Goal: Task Accomplishment & Management: Manage account settings

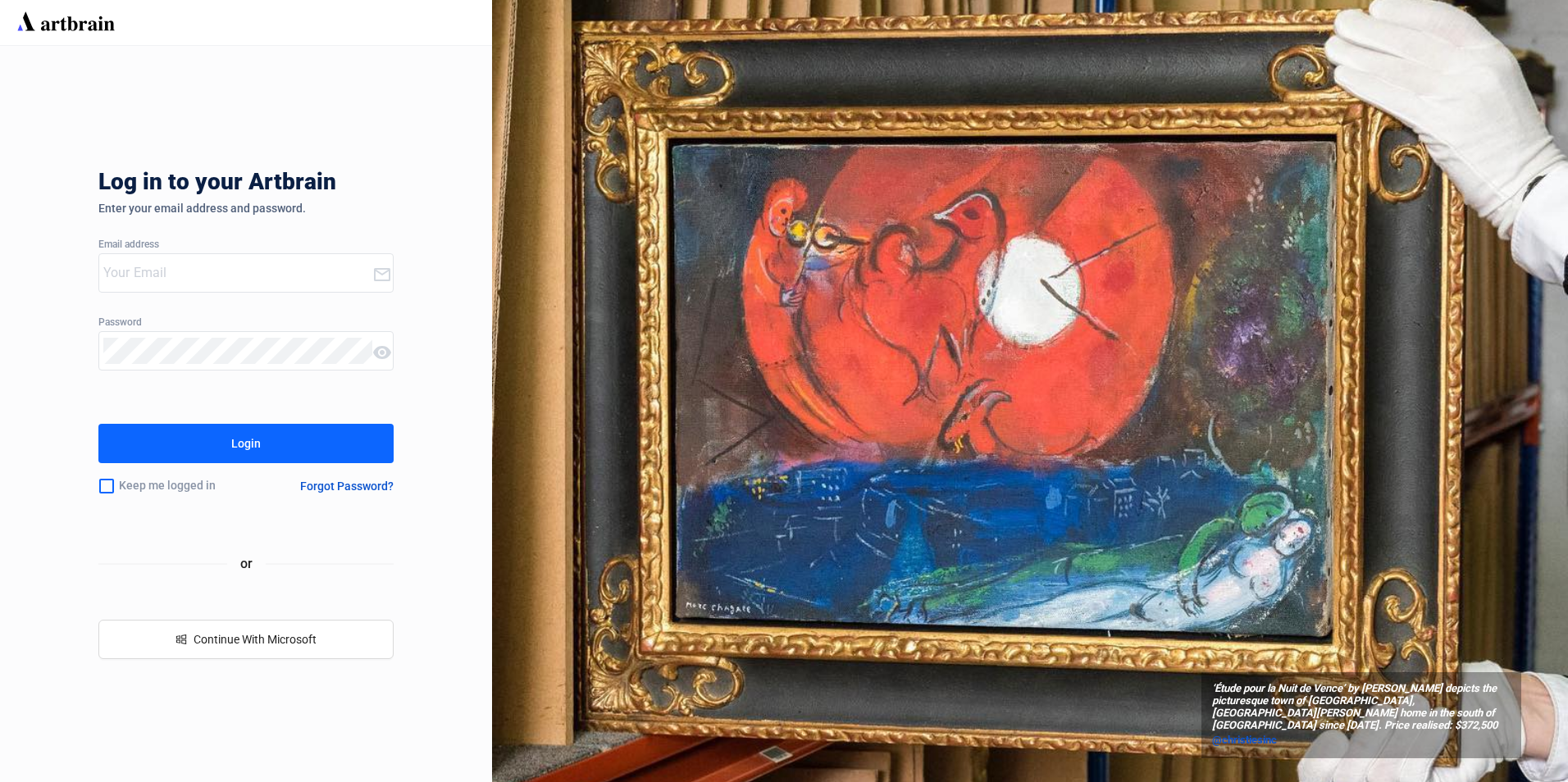
type input "[EMAIL_ADDRESS][PERSON_NAME][DOMAIN_NAME]"
click at [351, 443] on button "Login" at bounding box center [246, 444] width 295 height 40
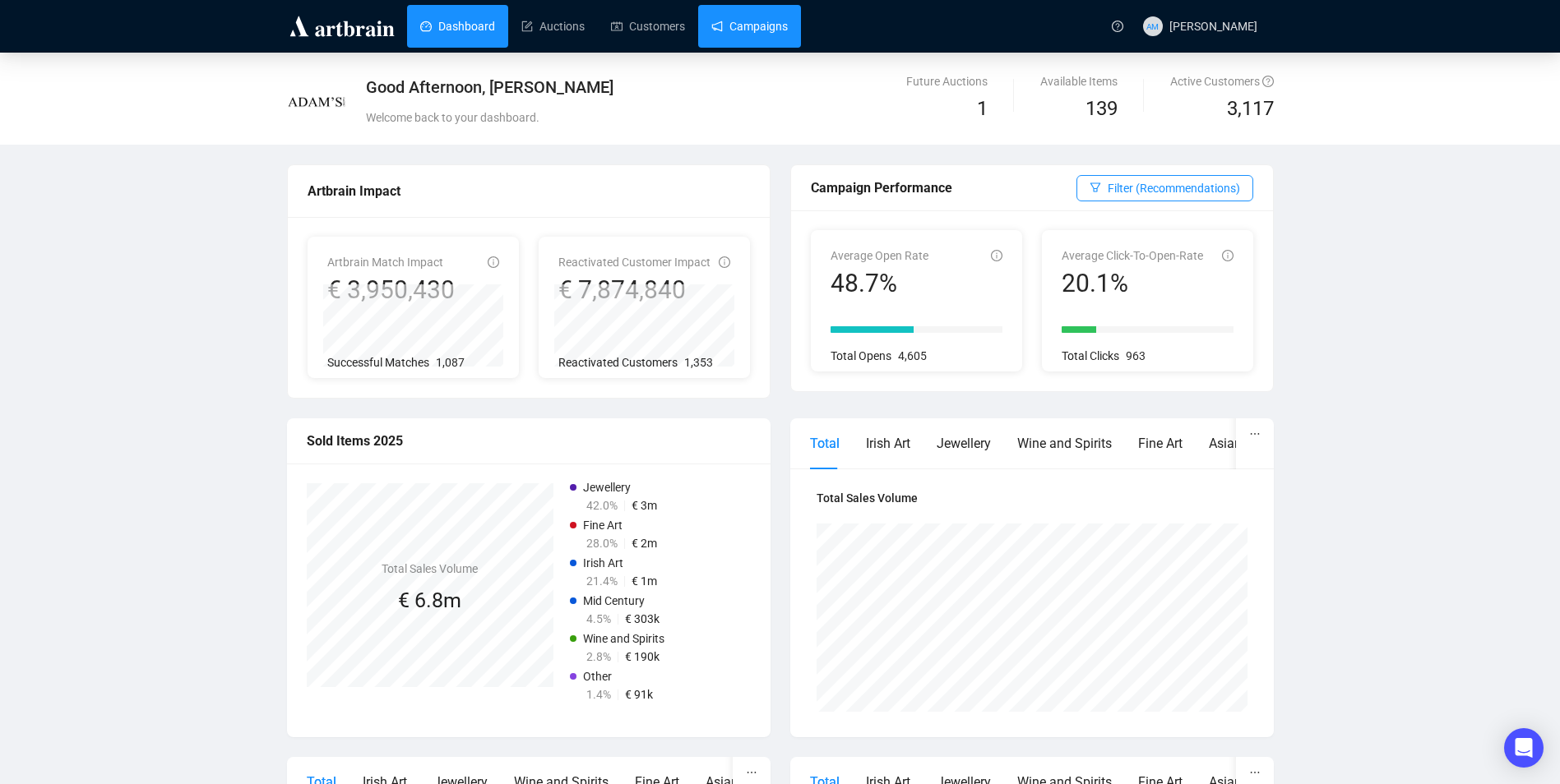
click at [735, 25] on link "Campaigns" at bounding box center [749, 27] width 76 height 43
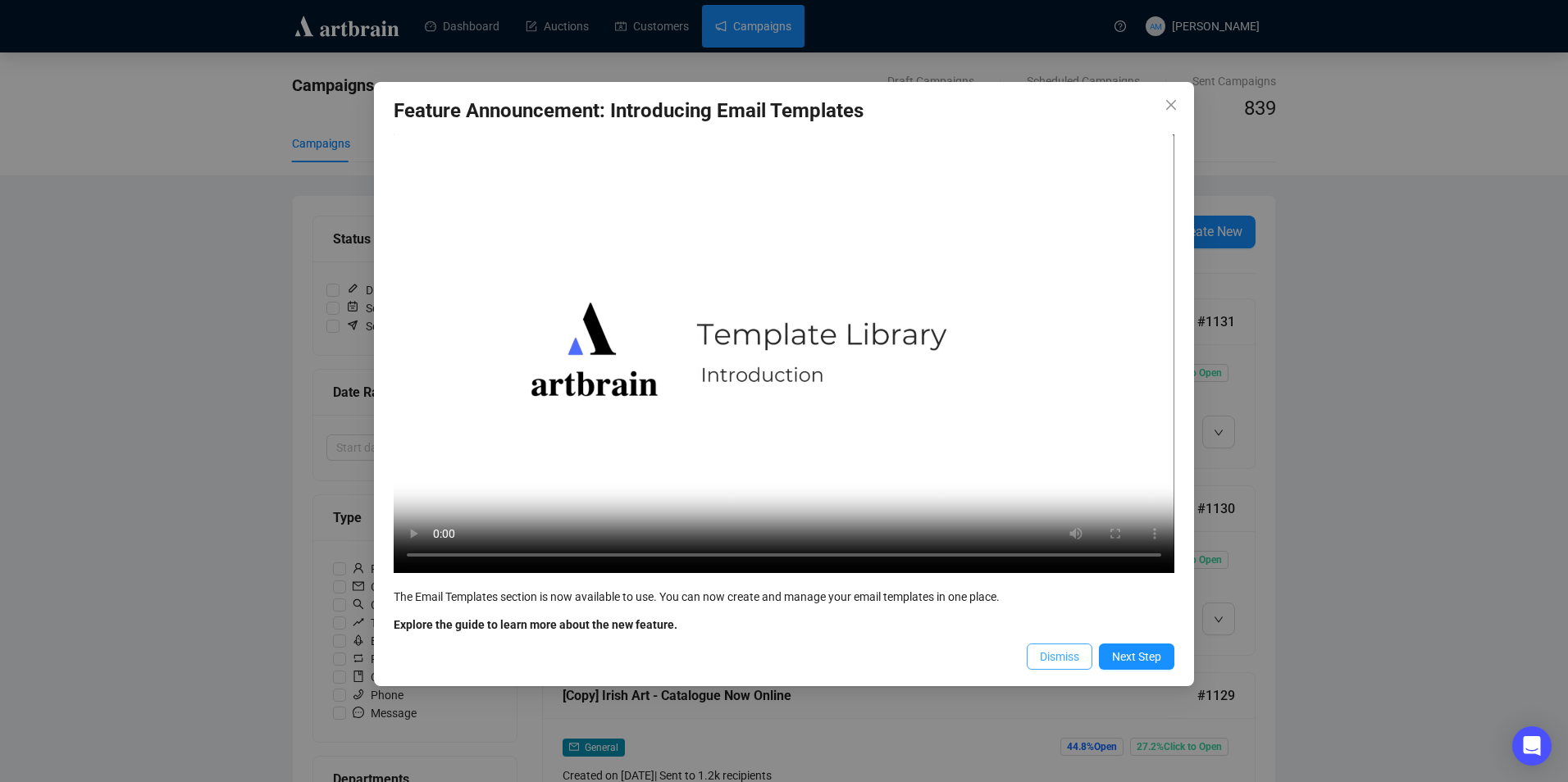
click at [1050, 660] on span "Dismiss" at bounding box center [1059, 657] width 40 height 18
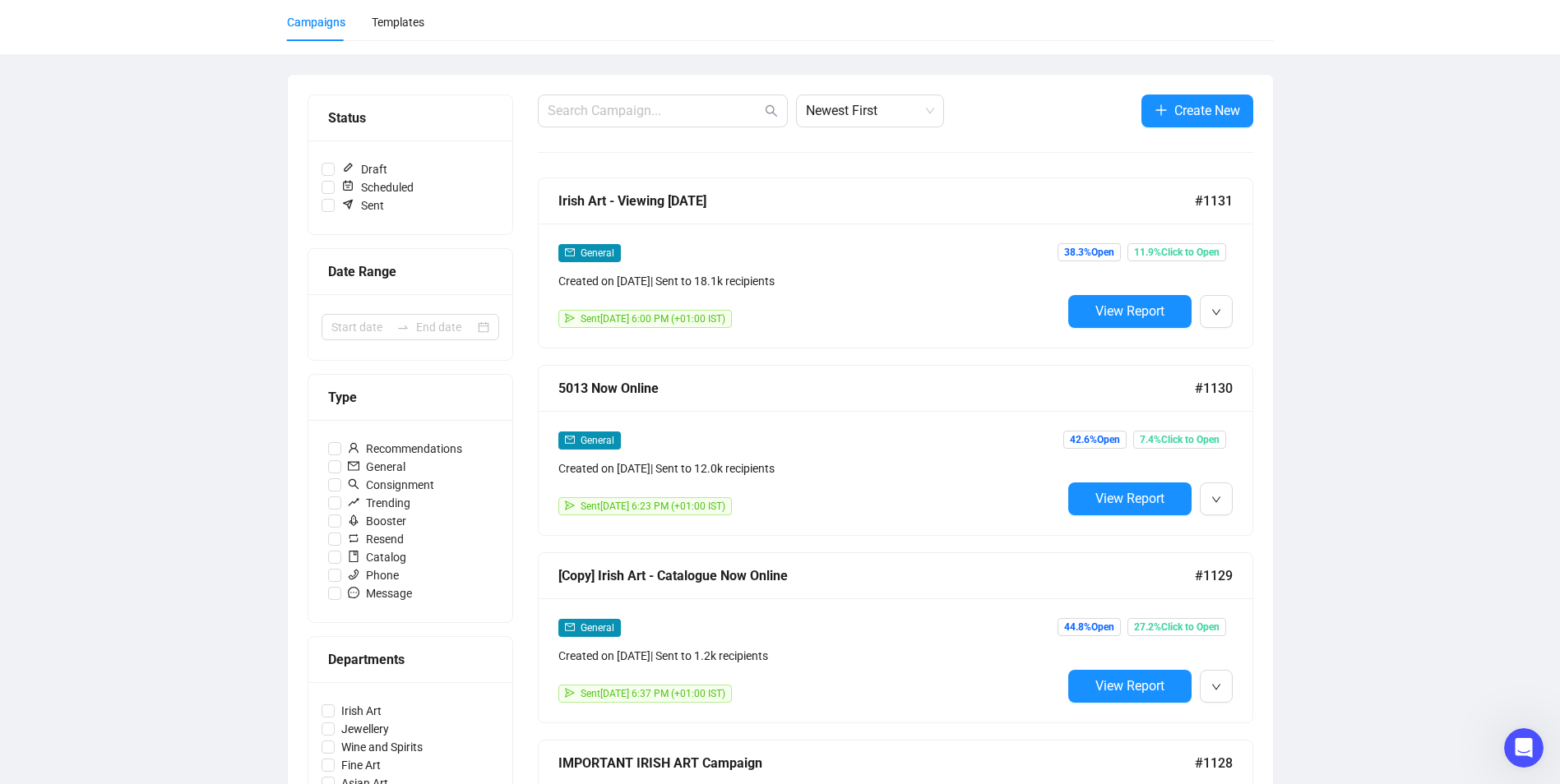
scroll to position [165, 0]
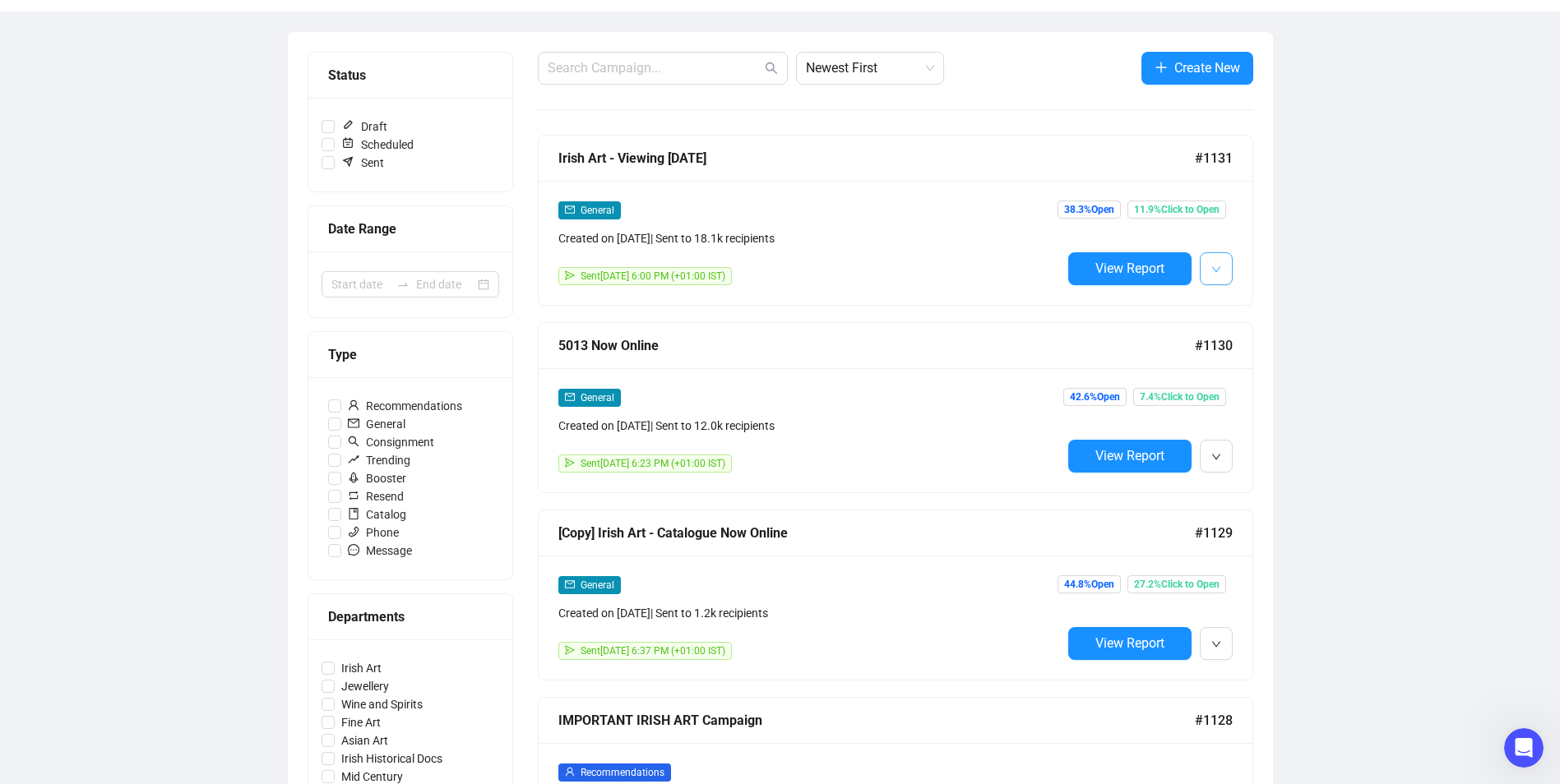
click at [1218, 268] on icon "down" at bounding box center [1214, 269] width 8 height 5
click at [1252, 358] on span "Duplicate" at bounding box center [1256, 356] width 48 height 13
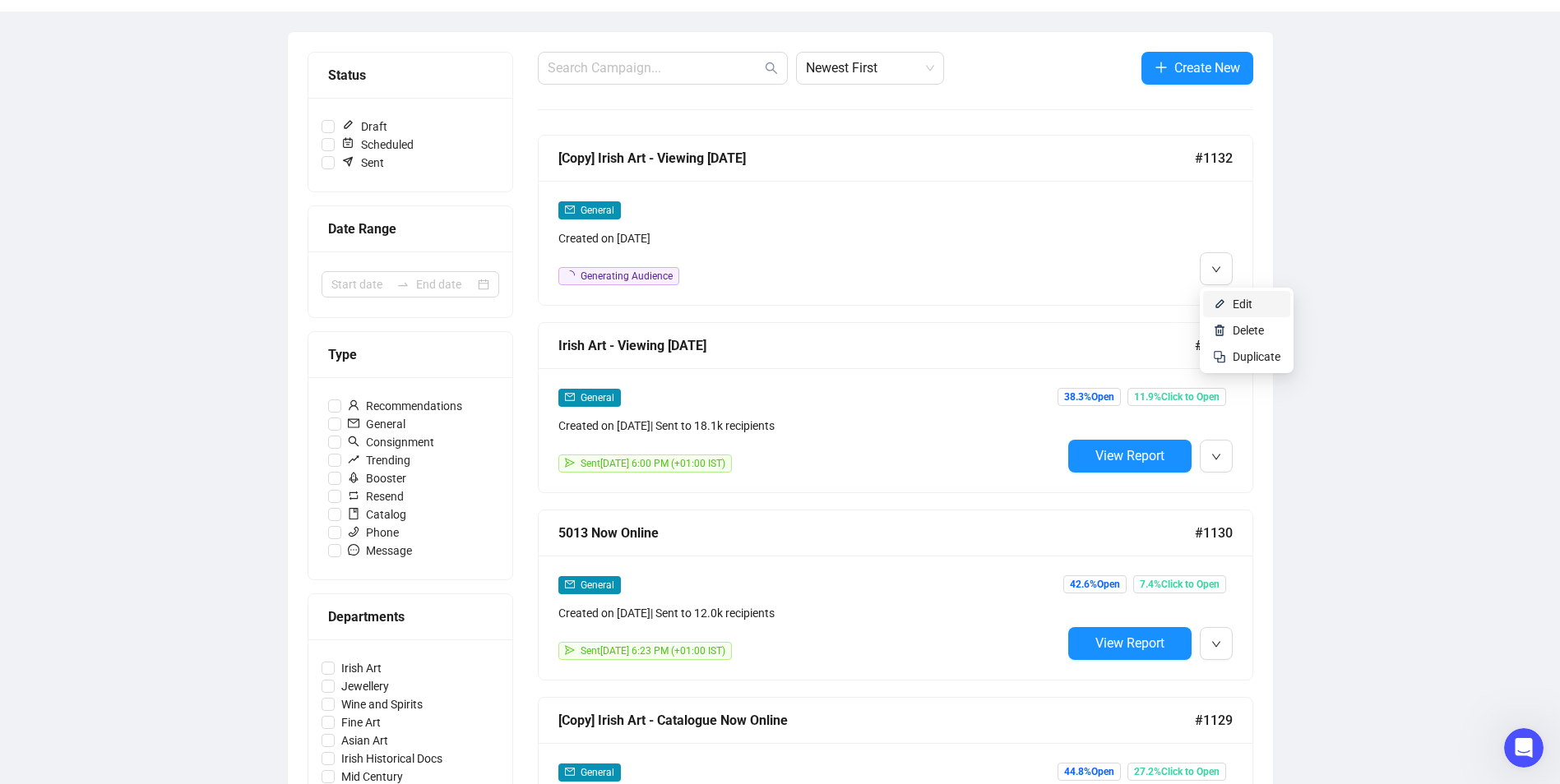
click at [1238, 303] on span "Edit" at bounding box center [1242, 304] width 20 height 13
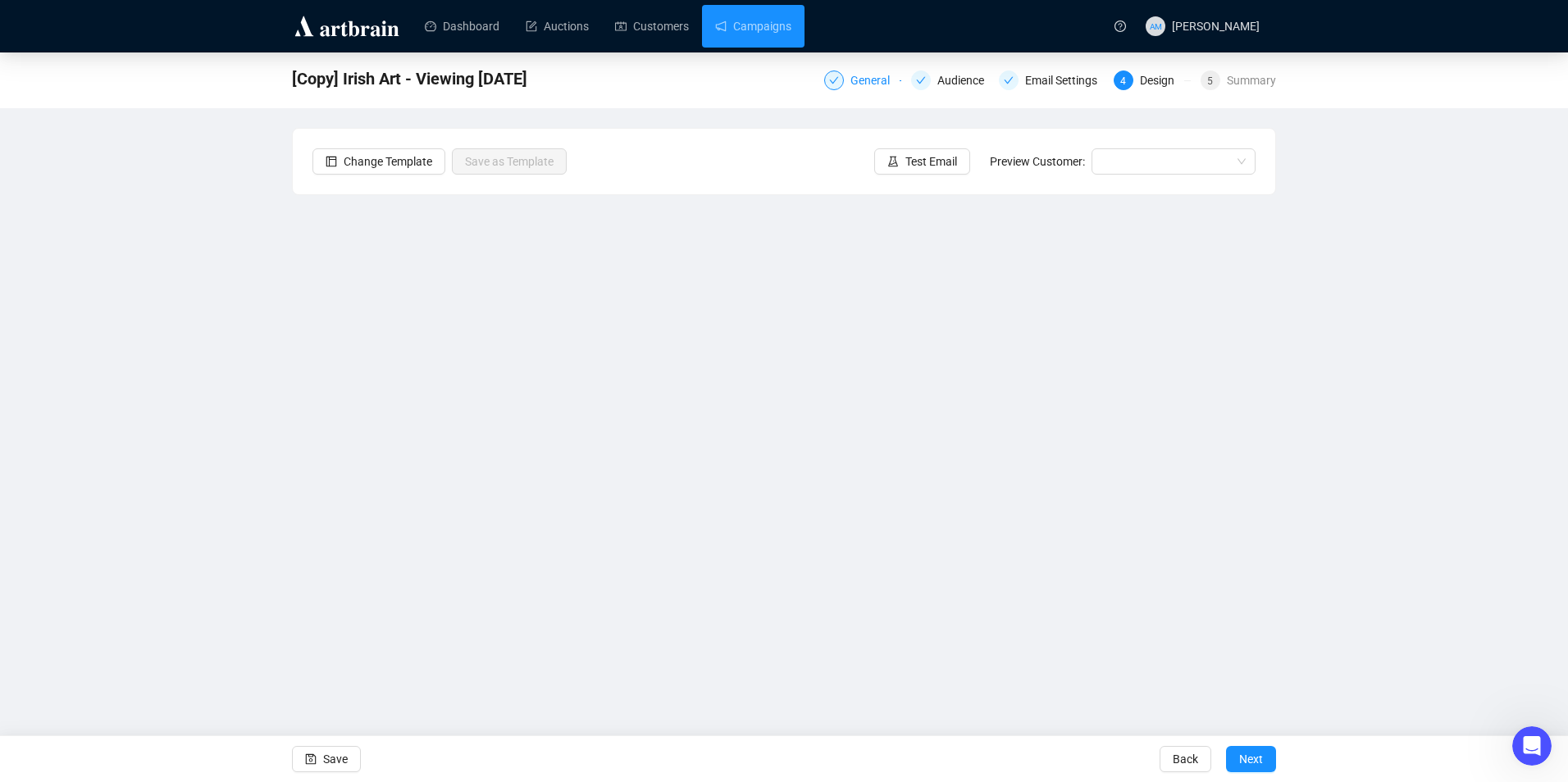
click at [856, 76] on div "General" at bounding box center [875, 80] width 49 height 19
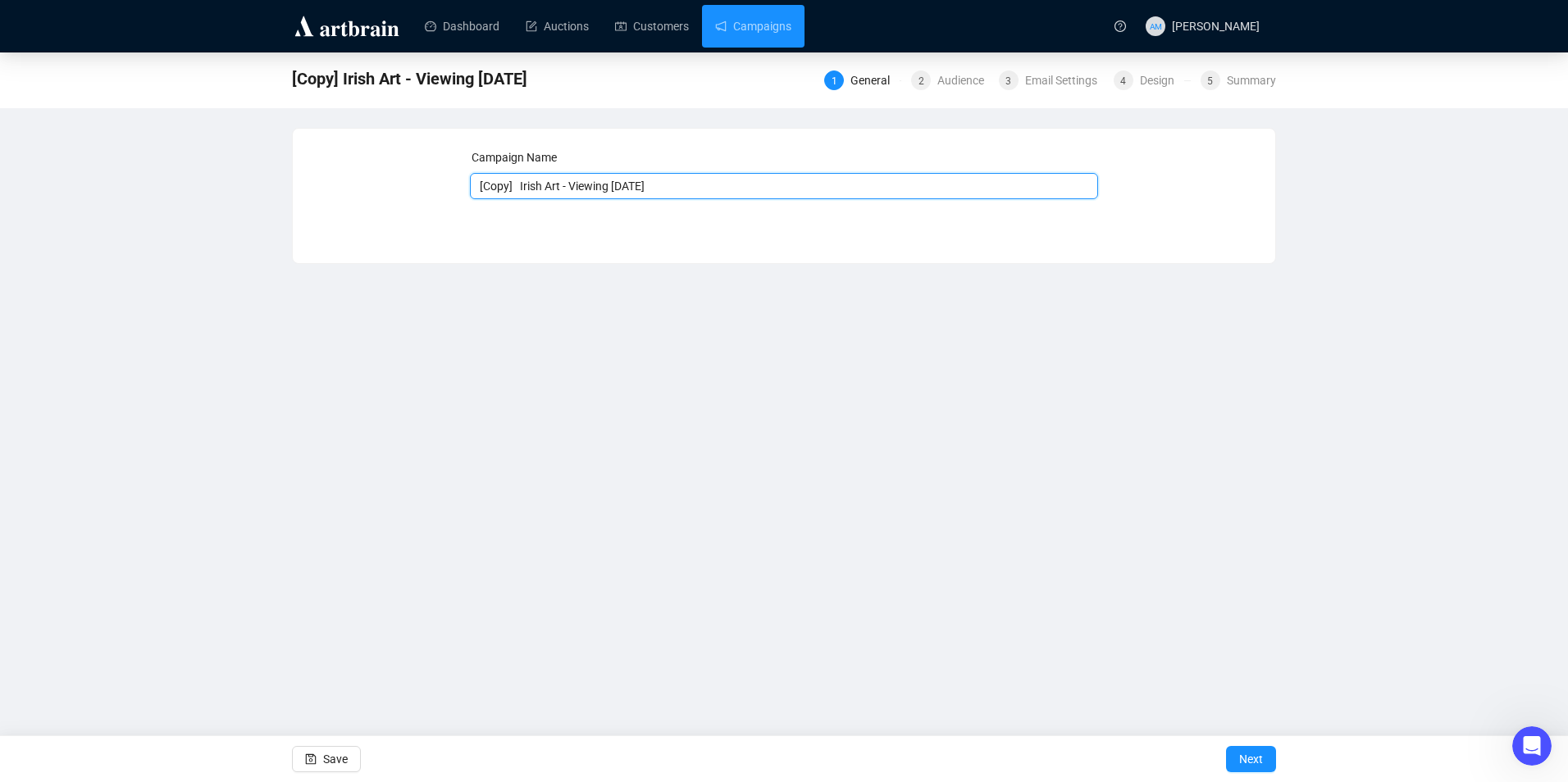
click at [520, 185] on input "[Copy] Irish Art - Viewing [DATE]" at bounding box center [784, 186] width 628 height 27
drag, startPoint x: 645, startPoint y: 189, endPoint x: 576, endPoint y: 191, distance: 69.0
click at [576, 191] on input "Irish Art - Viewing [DATE]" at bounding box center [784, 186] width 628 height 27
type input "Irish Art - Viewing Continues"
click at [334, 764] on span "Save" at bounding box center [335, 759] width 25 height 46
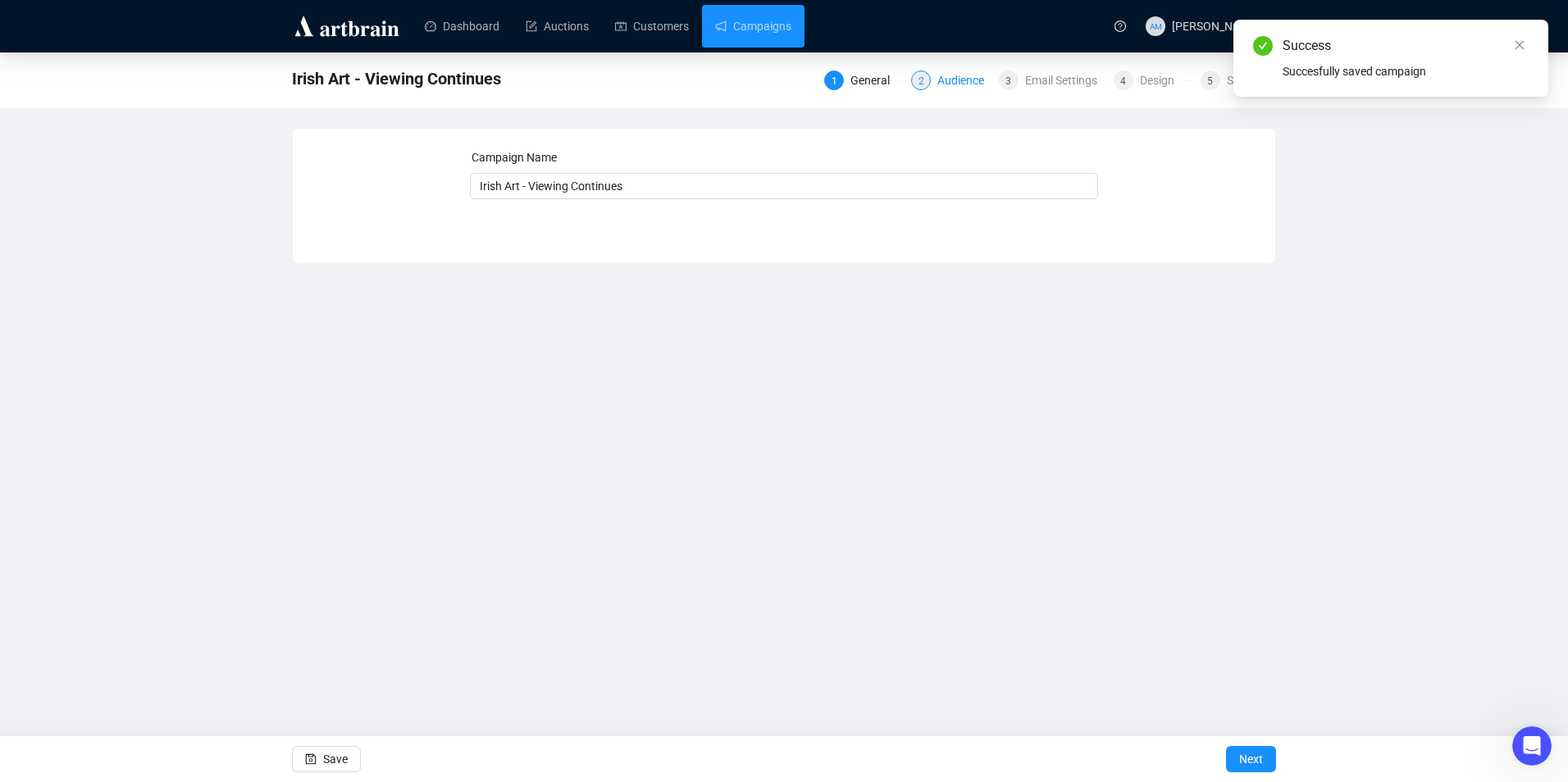
click at [931, 88] on div "2 Audience" at bounding box center [949, 80] width 77 height 19
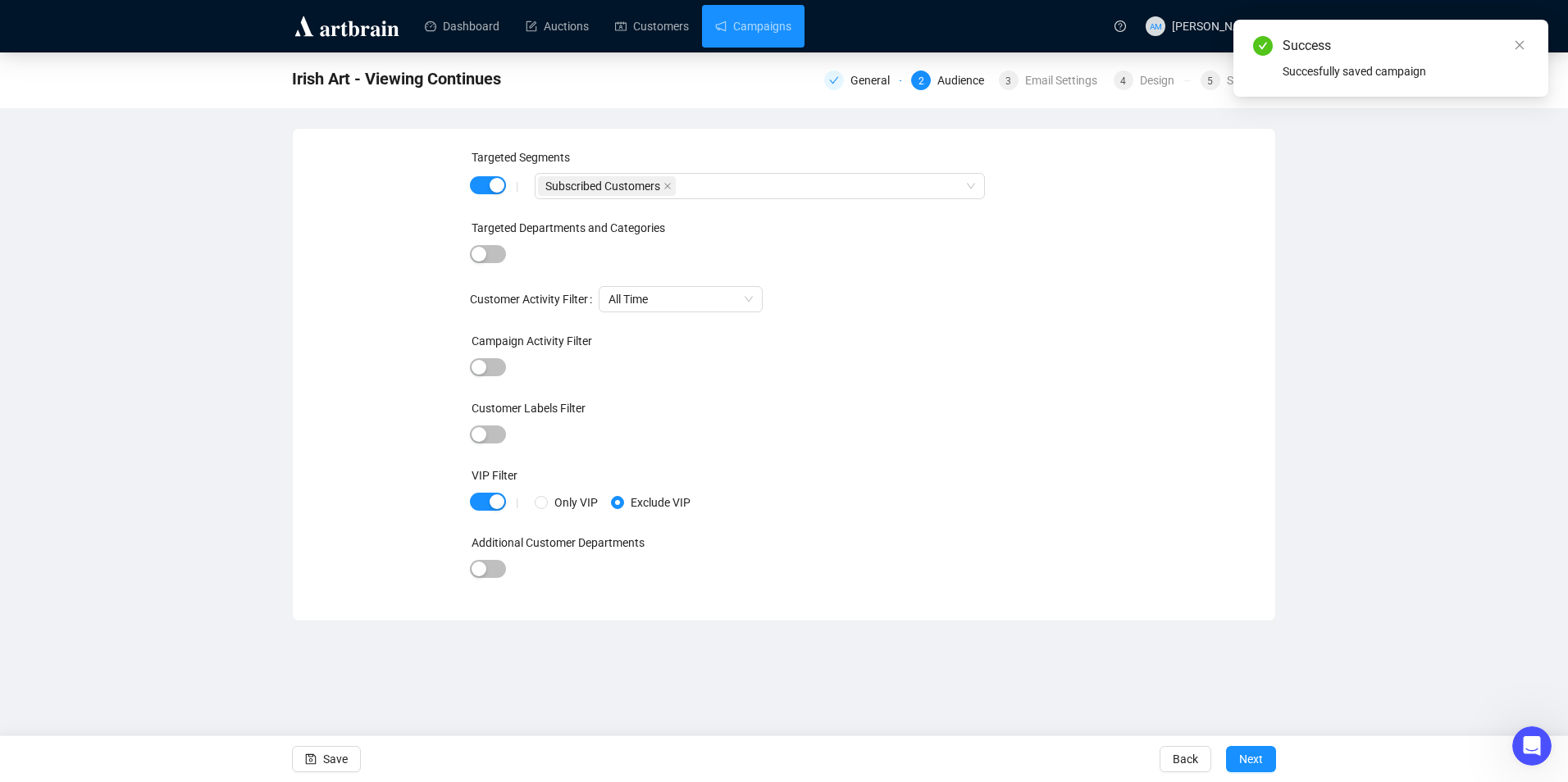
click at [1072, 70] on div "General 2 Audience 3 Email Settings 4 Design 5 Summary" at bounding box center [1049, 79] width 452 height 23
click at [1073, 76] on div "Email Settings" at bounding box center [1065, 80] width 82 height 19
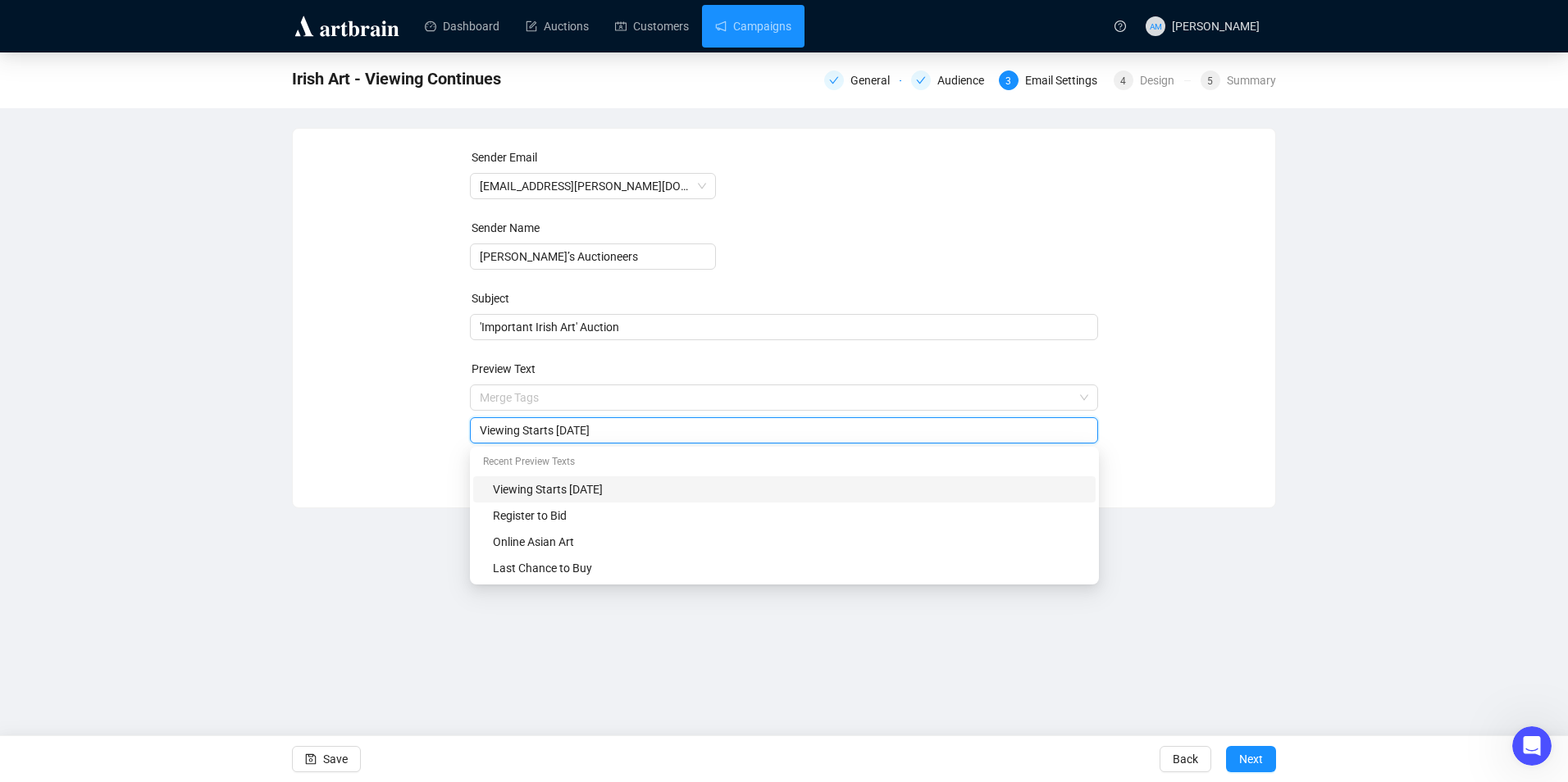
drag, startPoint x: 629, startPoint y: 392, endPoint x: 518, endPoint y: 433, distance: 118.3
click at [518, 433] on input "Viewing Starts [DATE]" at bounding box center [784, 430] width 609 height 18
drag, startPoint x: 712, startPoint y: 433, endPoint x: 453, endPoint y: 424, distance: 259.2
click at [453, 424] on div "Sender Email [EMAIL_ADDRESS][PERSON_NAME][DOMAIN_NAME] Sender Name [PERSON_NAME…" at bounding box center [783, 306] width 943 height 315
type input "Viewing Continues This Weekend"
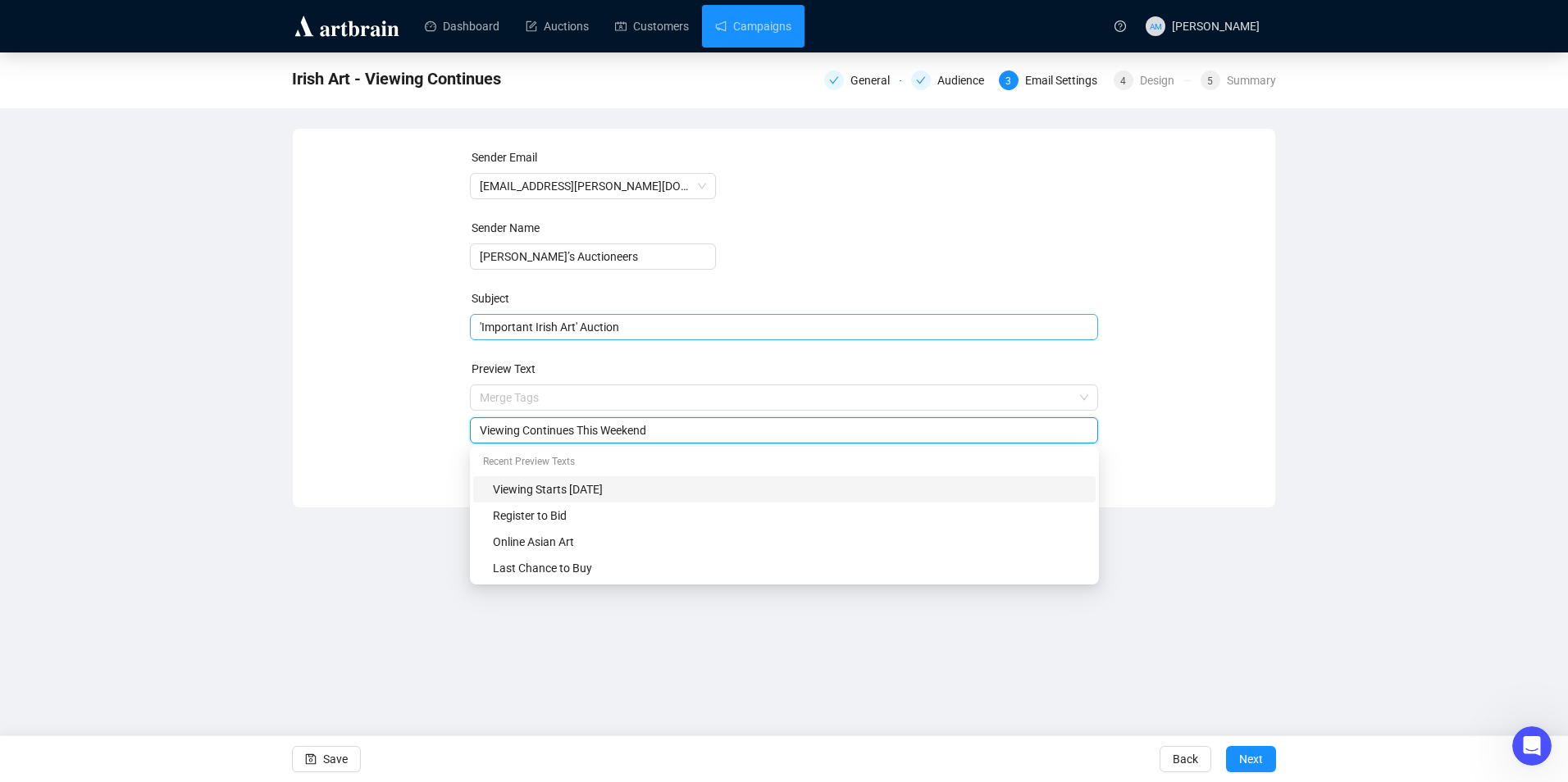
click at [650, 332] on span "'Important Irish Art' Auction" at bounding box center [784, 327] width 628 height 13
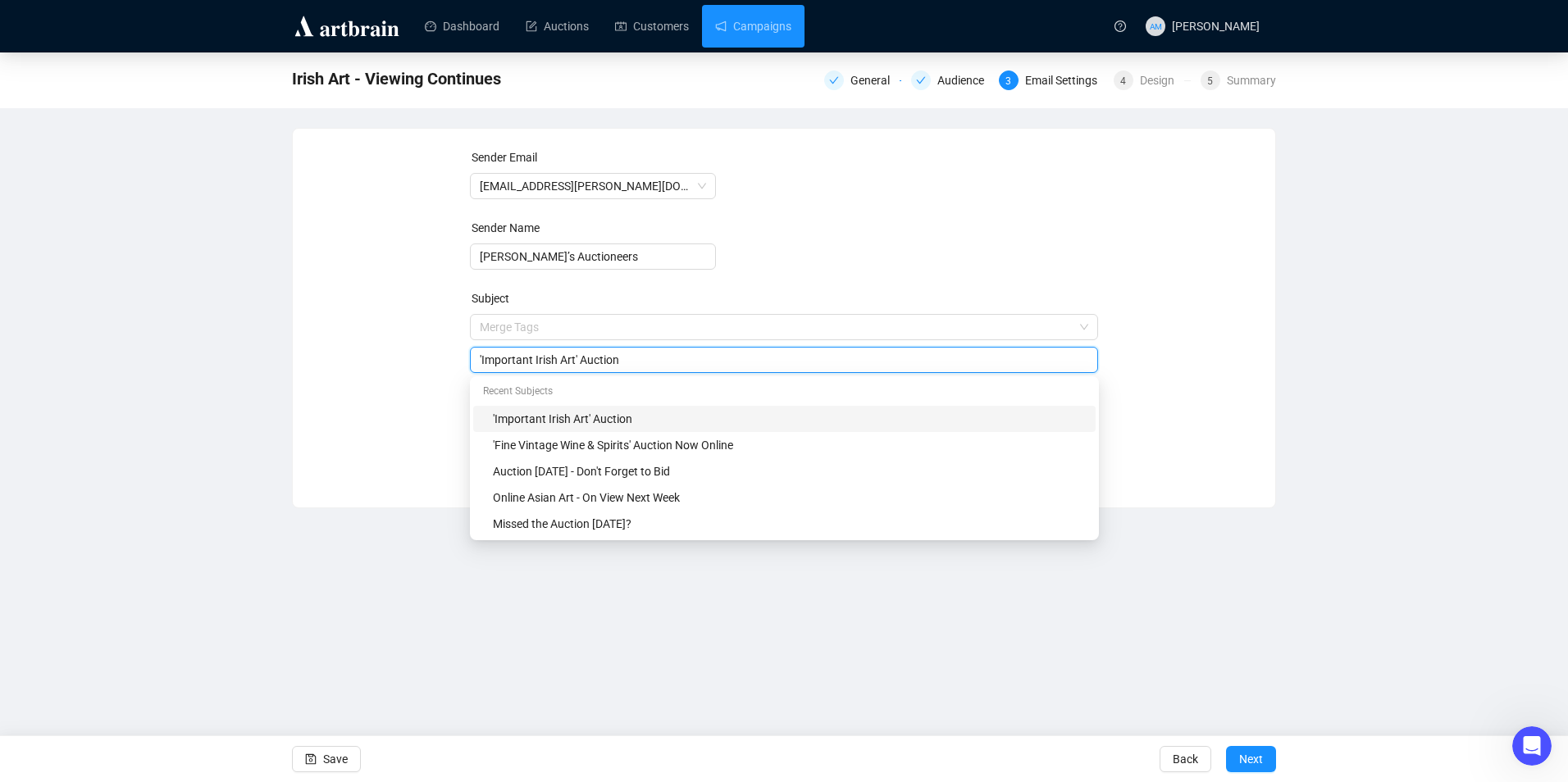
drag, startPoint x: 651, startPoint y: 363, endPoint x: 438, endPoint y: 380, distance: 213.7
click at [438, 380] on div "Sender Email [EMAIL_ADDRESS][PERSON_NAME][DOMAIN_NAME] Sender Name [PERSON_NAME…" at bounding box center [783, 306] width 943 height 315
paste input "Viewing Continues This Weekend"
type input "Viewing Continues This Weekend"
click at [434, 399] on div "Sender Email [EMAIL_ADDRESS][PERSON_NAME][DOMAIN_NAME] Sender Name [PERSON_NAME…" at bounding box center [783, 306] width 943 height 315
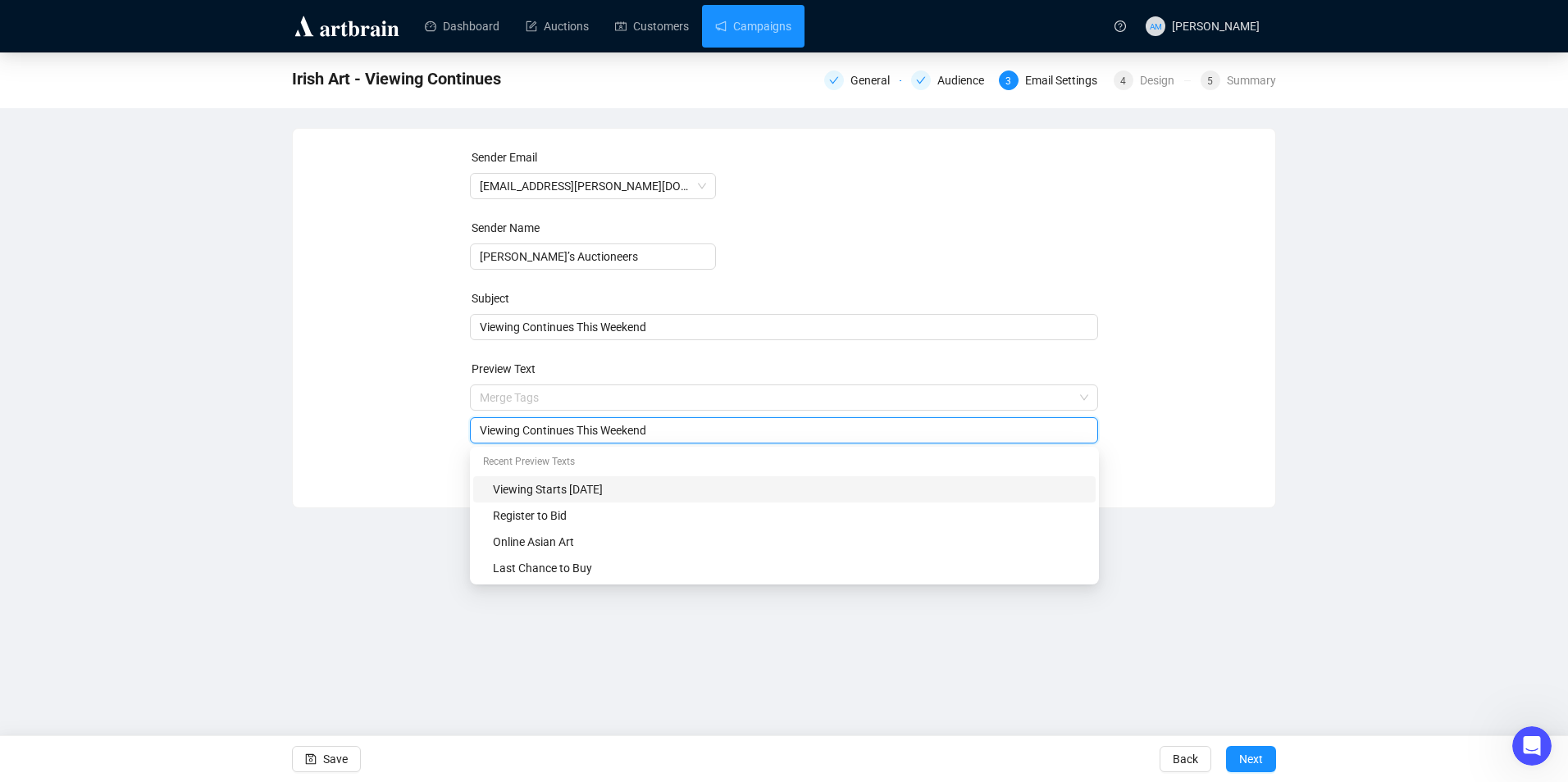
drag, startPoint x: 686, startPoint y: 435, endPoint x: 462, endPoint y: 437, distance: 224.0
click at [462, 437] on div "Sender Email [EMAIL_ADDRESS][PERSON_NAME][DOMAIN_NAME] Sender Name [PERSON_NAME…" at bounding box center [783, 306] width 943 height 315
type input "I"
type input "Important Irish Art Auction"
click at [451, 421] on div "Sender Email [EMAIL_ADDRESS][PERSON_NAME][DOMAIN_NAME] Sender Name [PERSON_NAME…" at bounding box center [783, 306] width 943 height 315
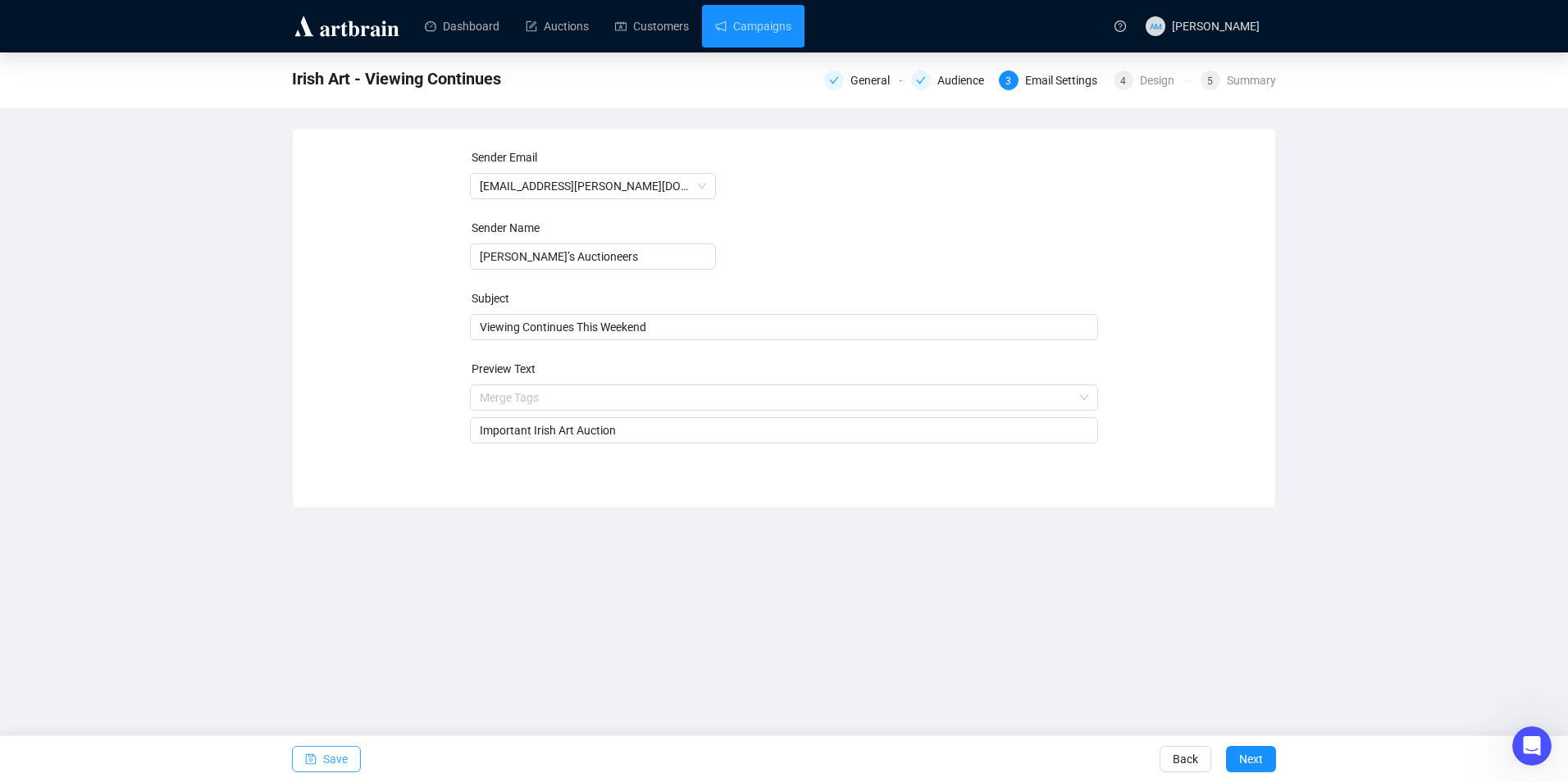
click at [327, 753] on span "Save" at bounding box center [335, 759] width 25 height 46
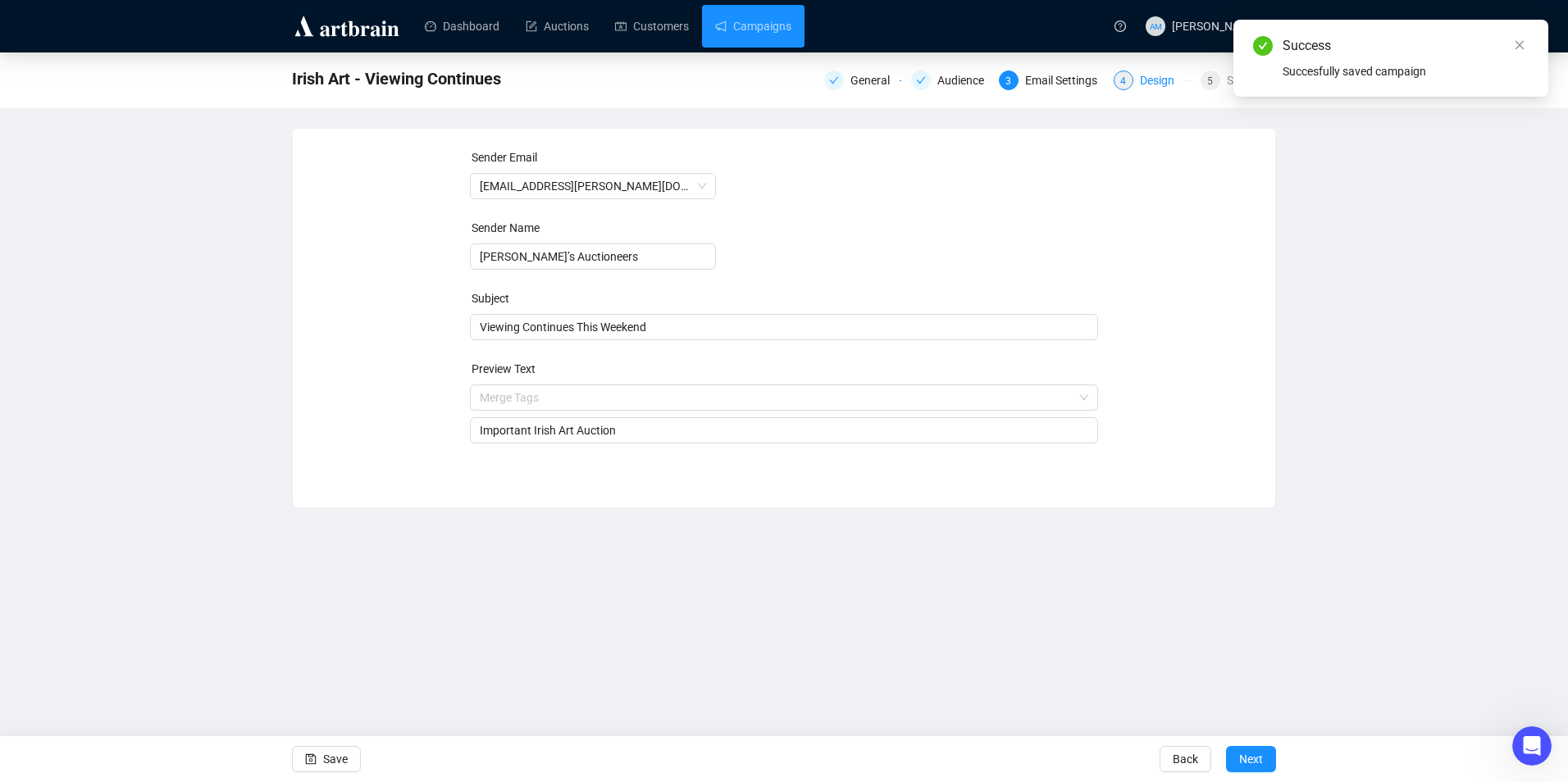
click at [1124, 88] on div "4" at bounding box center [1123, 80] width 19 height 19
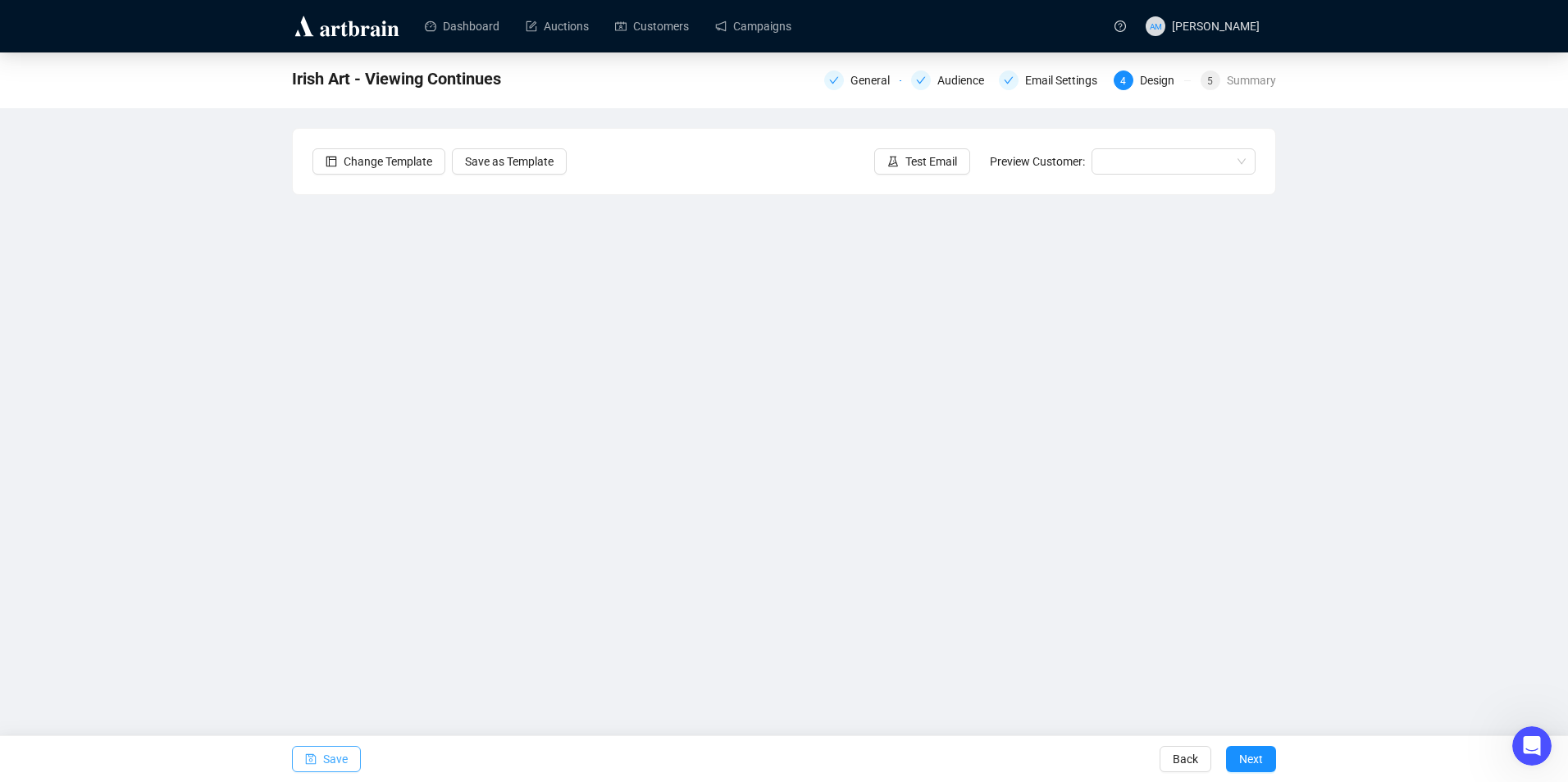
click at [349, 755] on button "Save" at bounding box center [326, 759] width 69 height 27
click at [358, 759] on button "Save" at bounding box center [326, 759] width 69 height 27
click at [339, 767] on span "Save" at bounding box center [335, 759] width 25 height 46
click at [334, 762] on span "Save" at bounding box center [335, 759] width 25 height 46
click at [331, 763] on span "Save" at bounding box center [335, 759] width 25 height 46
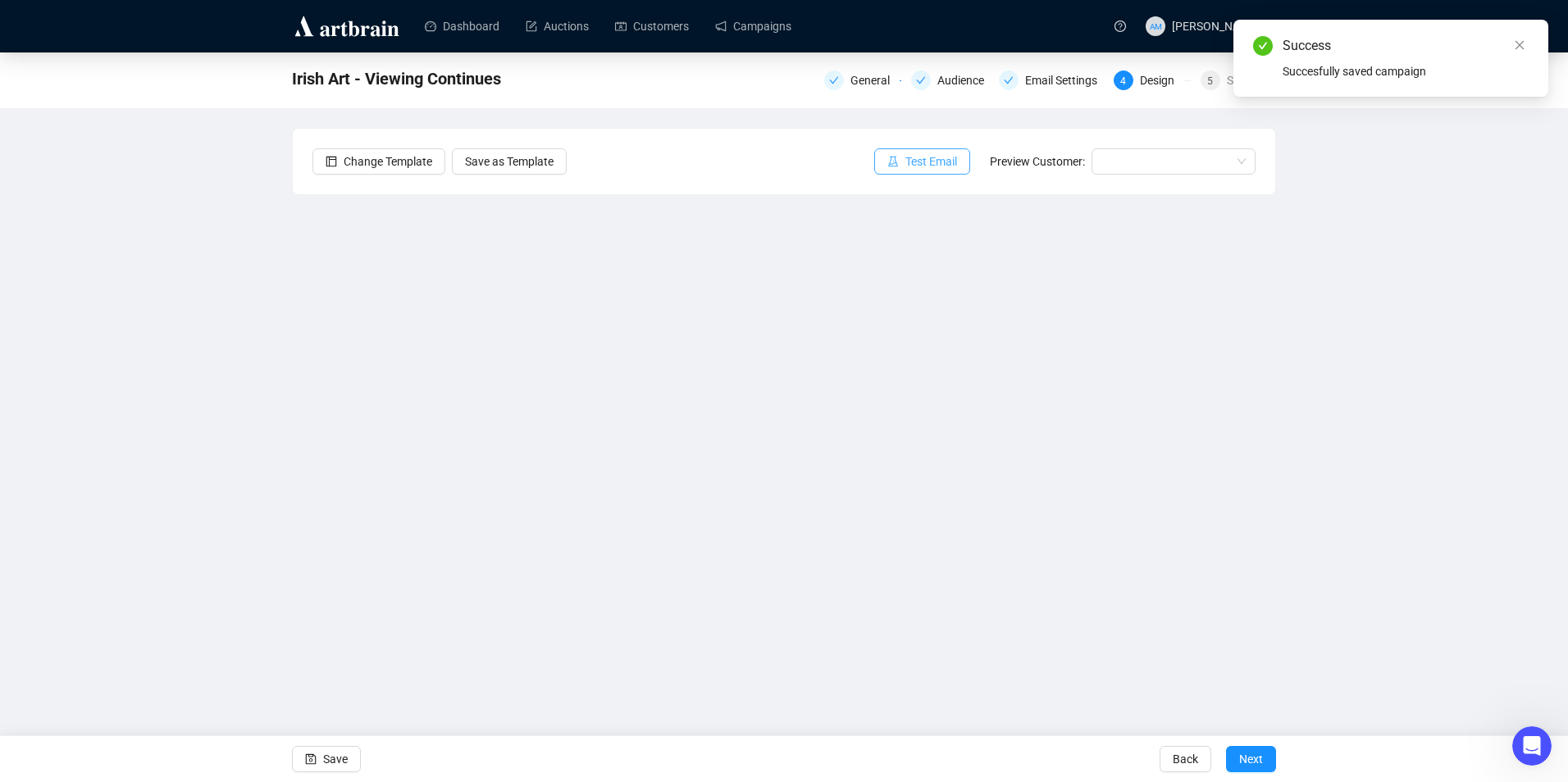
click at [934, 166] on span "Test Email" at bounding box center [931, 162] width 51 height 18
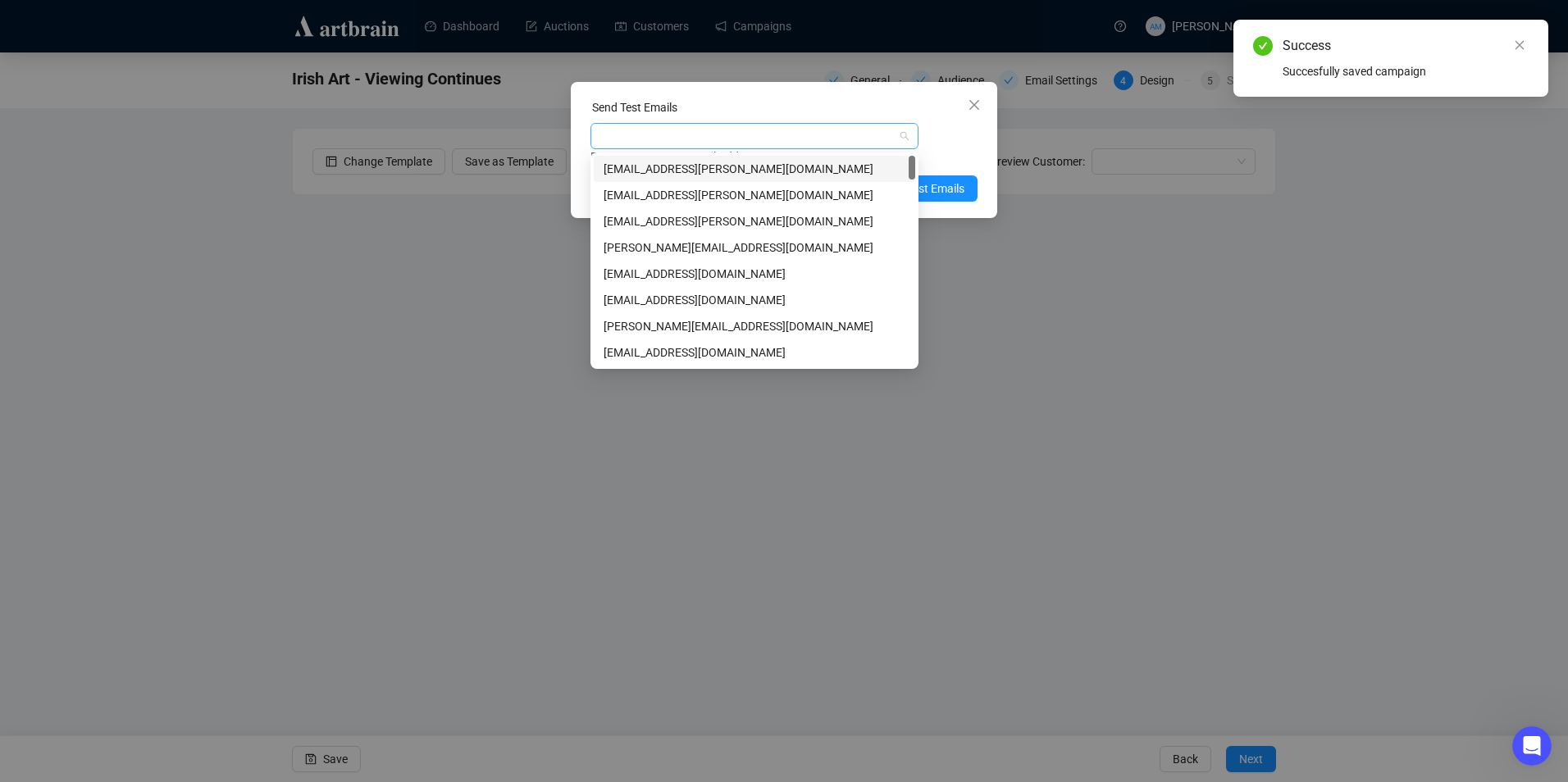
click at [845, 139] on div at bounding box center [746, 136] width 304 height 23
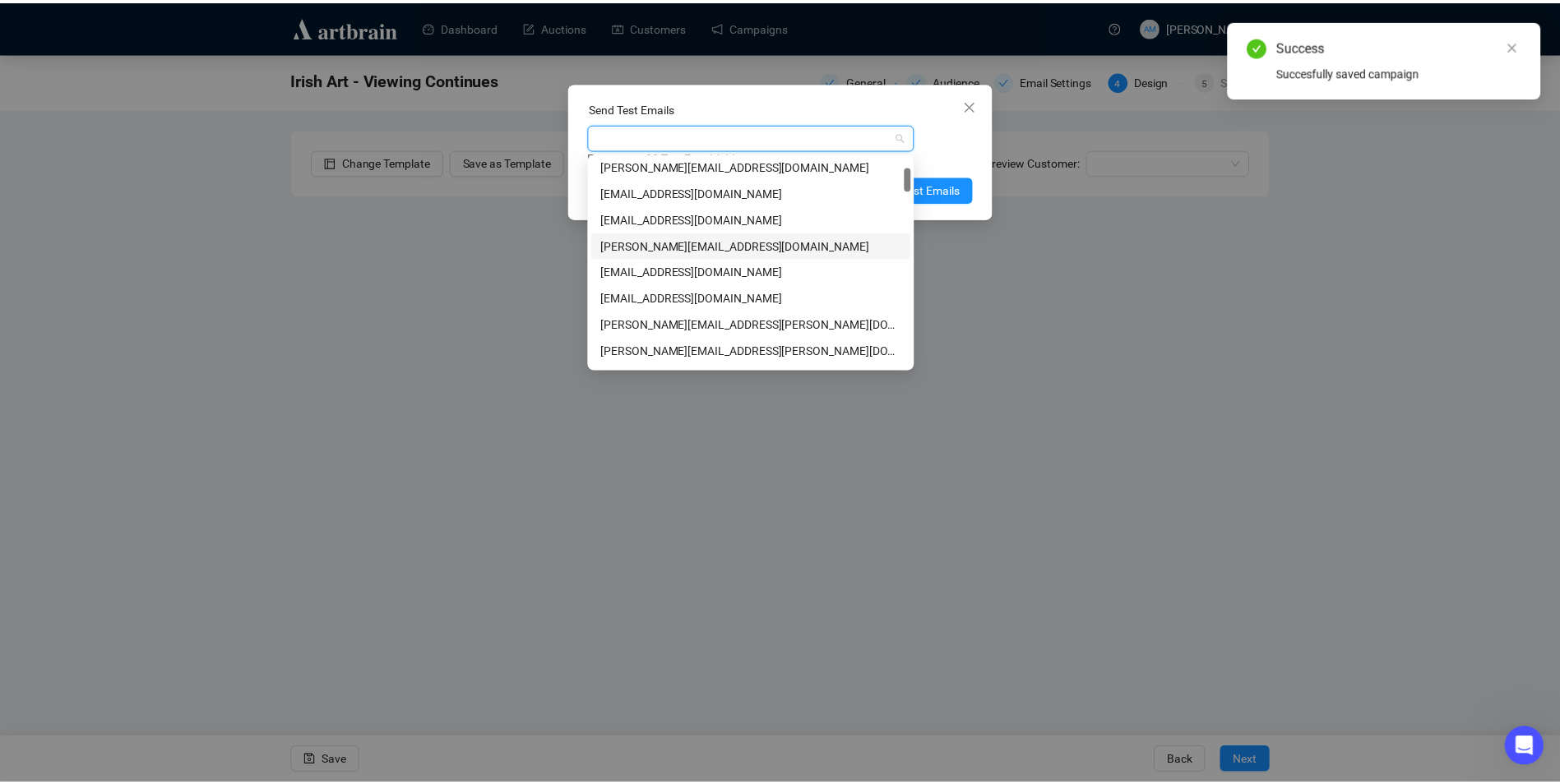
scroll to position [165, 0]
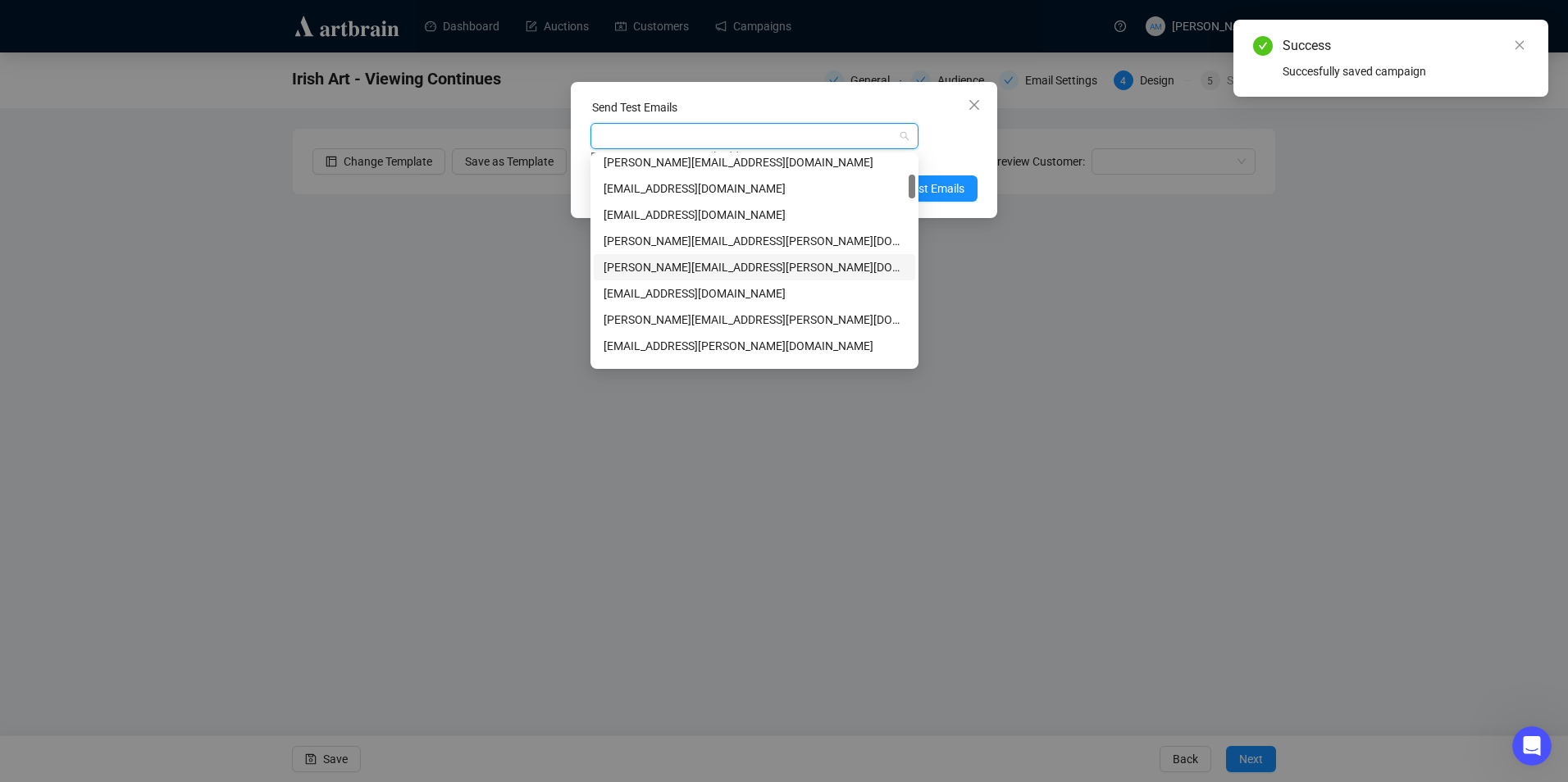
click at [695, 262] on div "[PERSON_NAME][EMAIL_ADDRESS][PERSON_NAME][DOMAIN_NAME]" at bounding box center [754, 267] width 301 height 18
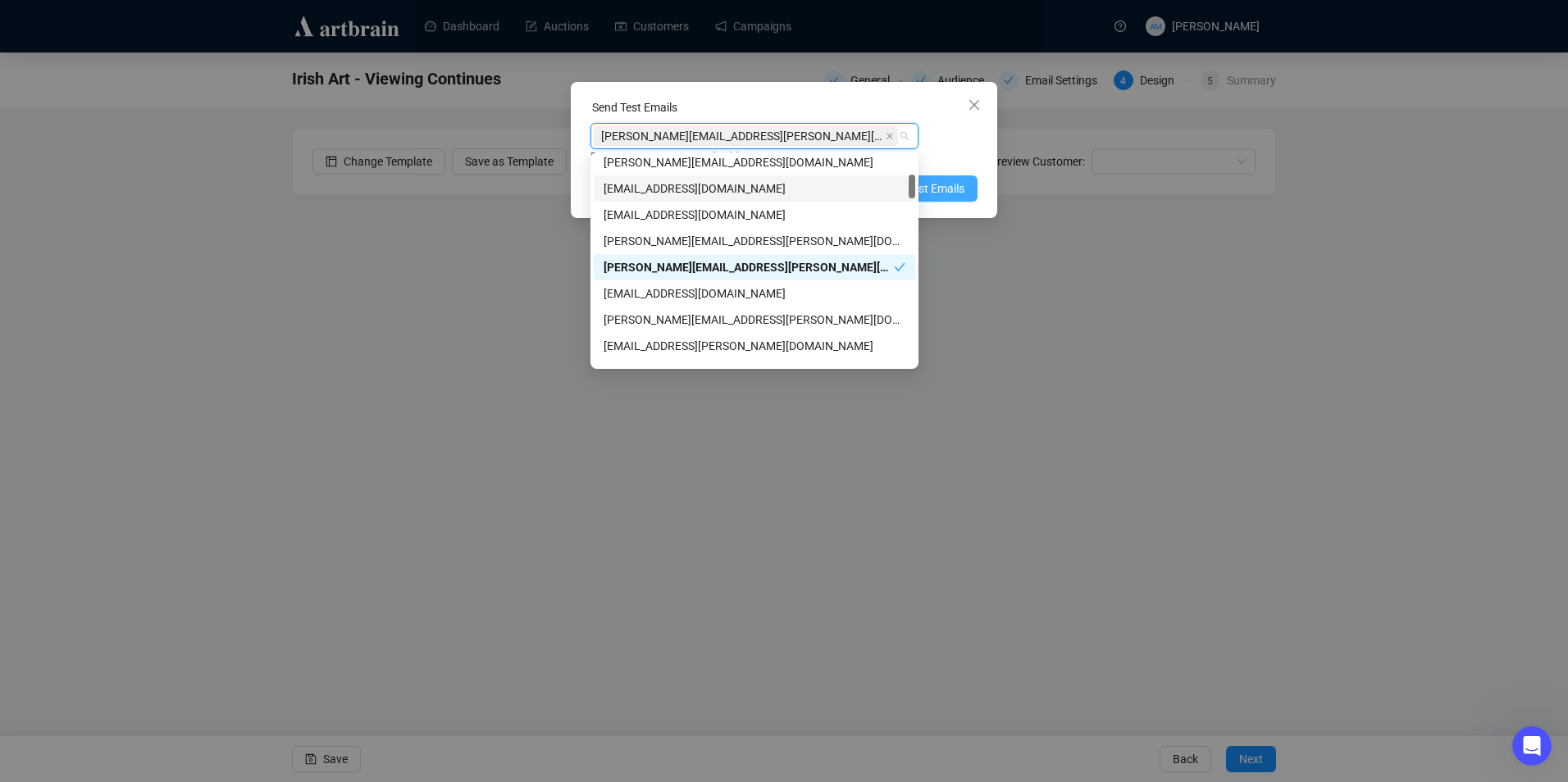
click at [935, 186] on span "Send Test Emails" at bounding box center [921, 188] width 85 height 18
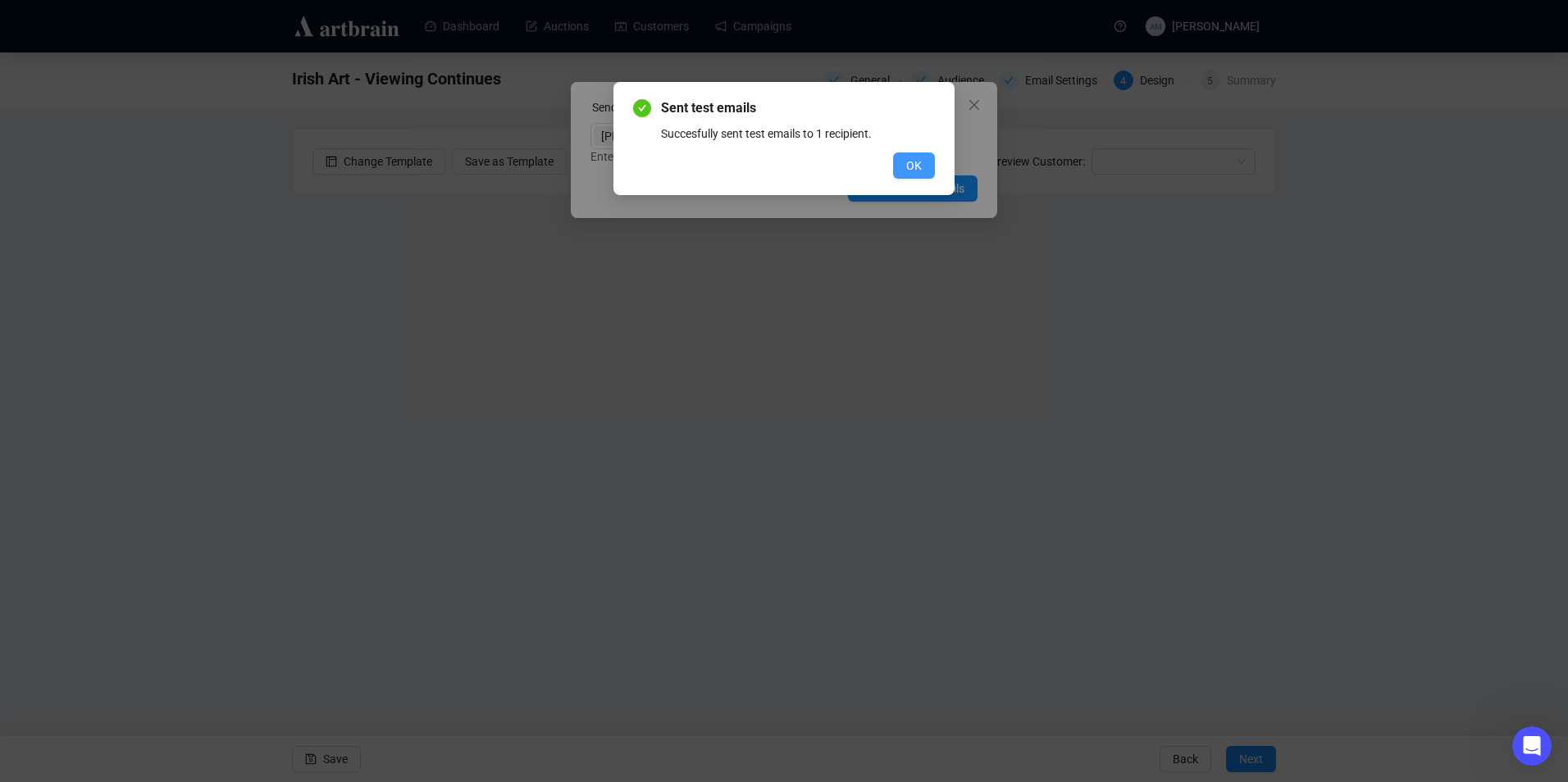
click at [913, 171] on span "OK" at bounding box center [914, 165] width 16 height 18
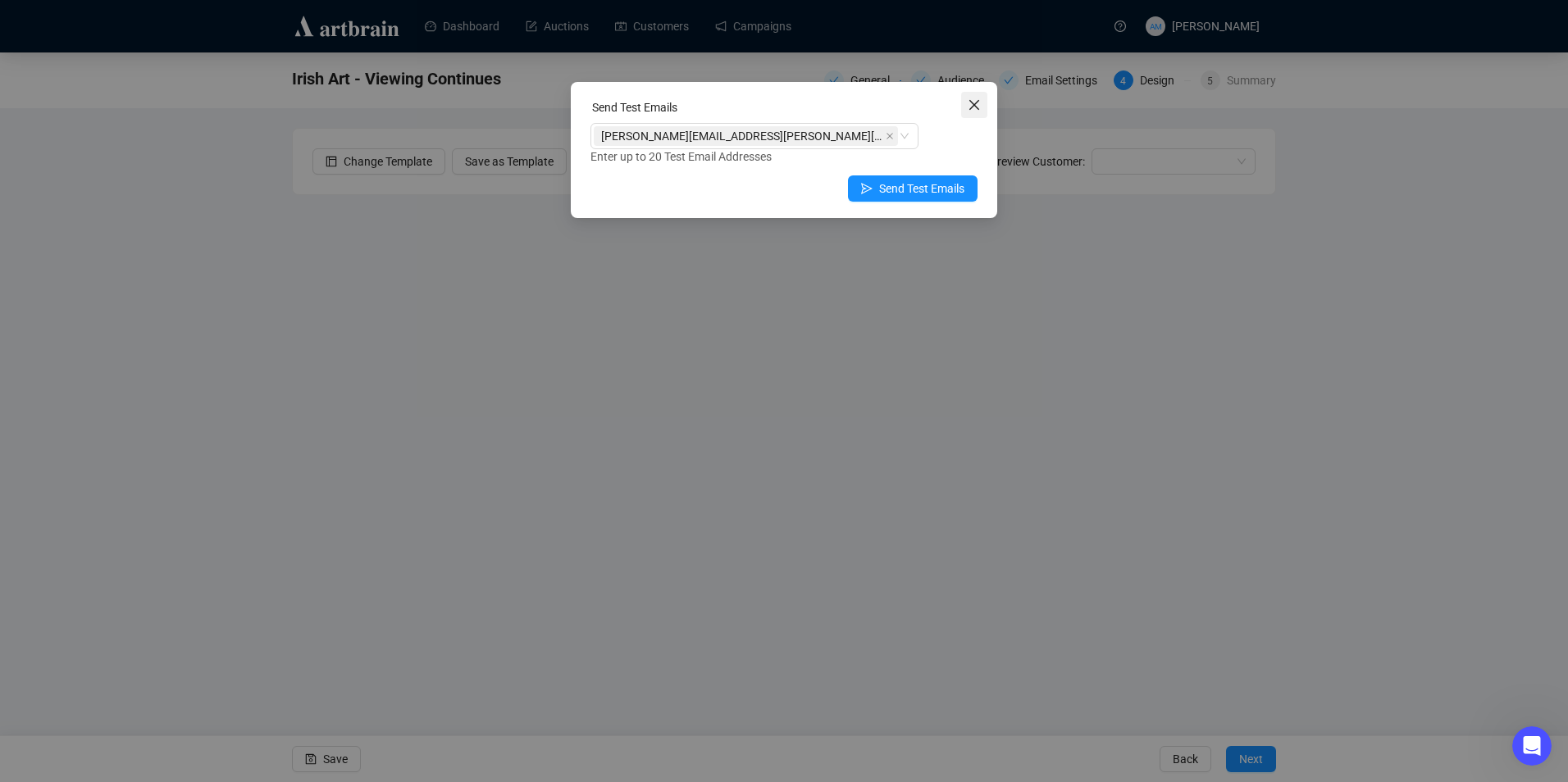
click at [977, 112] on button "Close" at bounding box center [974, 105] width 27 height 27
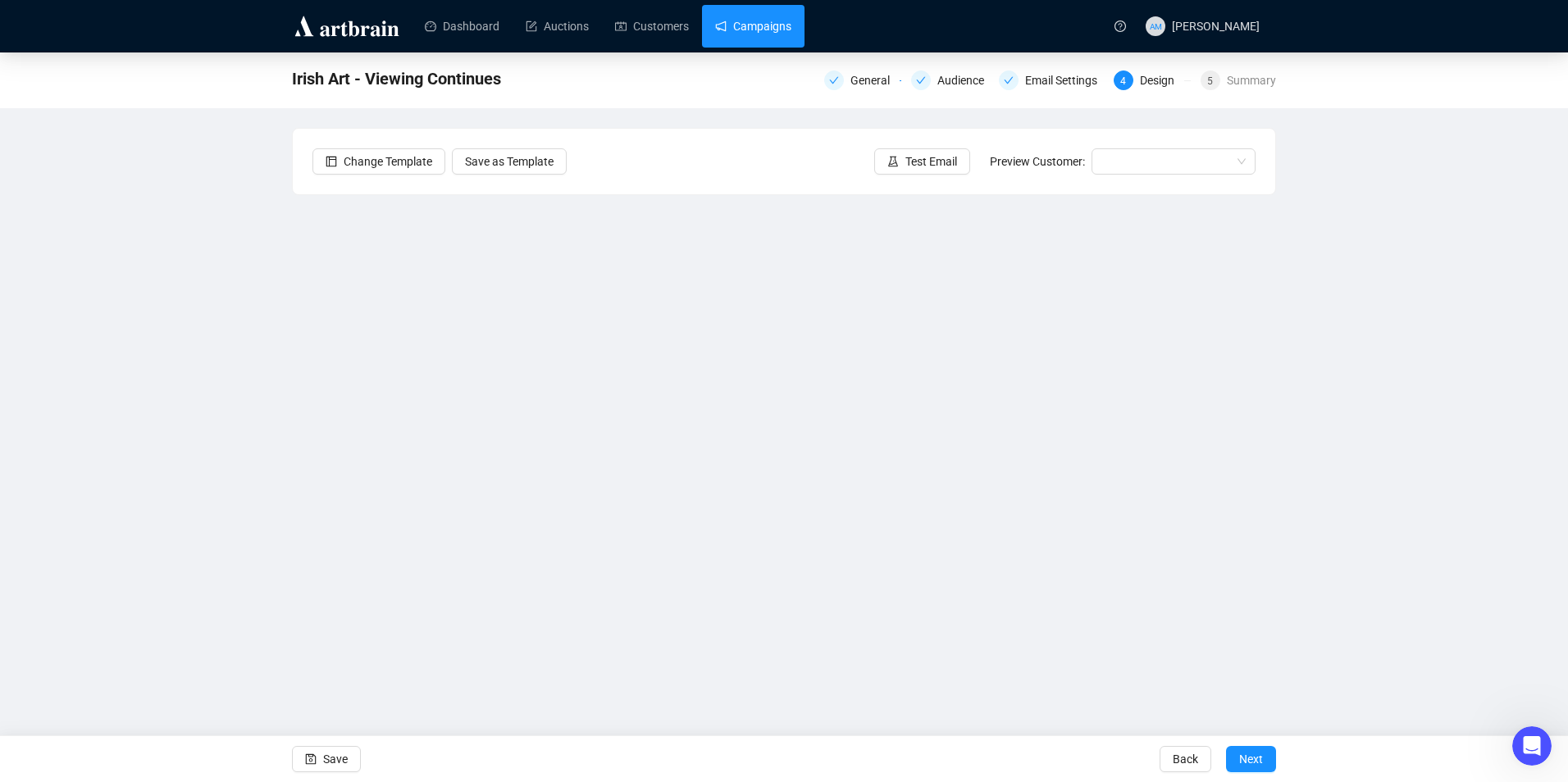
click at [790, 22] on link "Campaigns" at bounding box center [753, 27] width 76 height 42
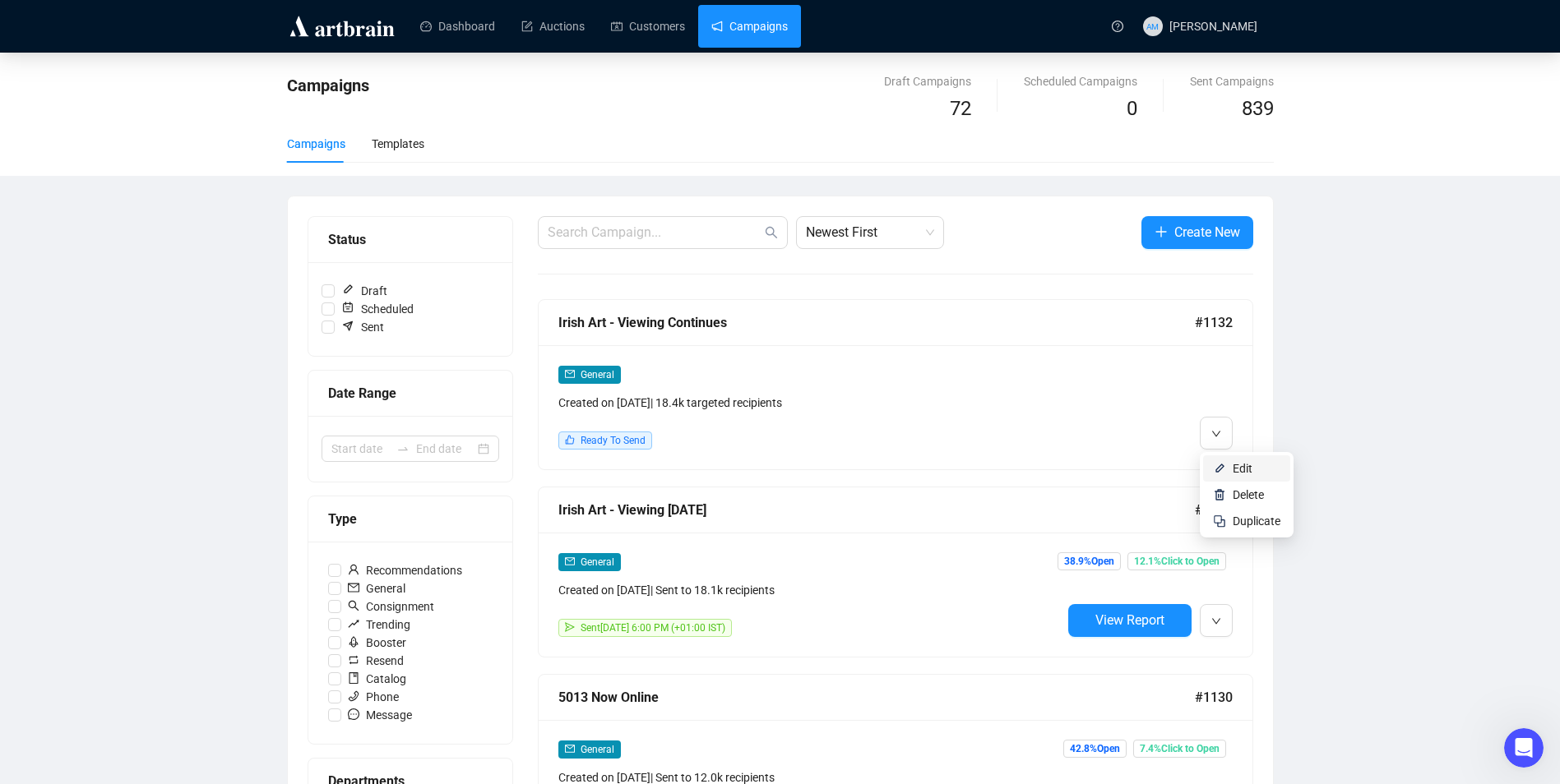
click at [1239, 469] on span "Edit" at bounding box center [1242, 468] width 20 height 13
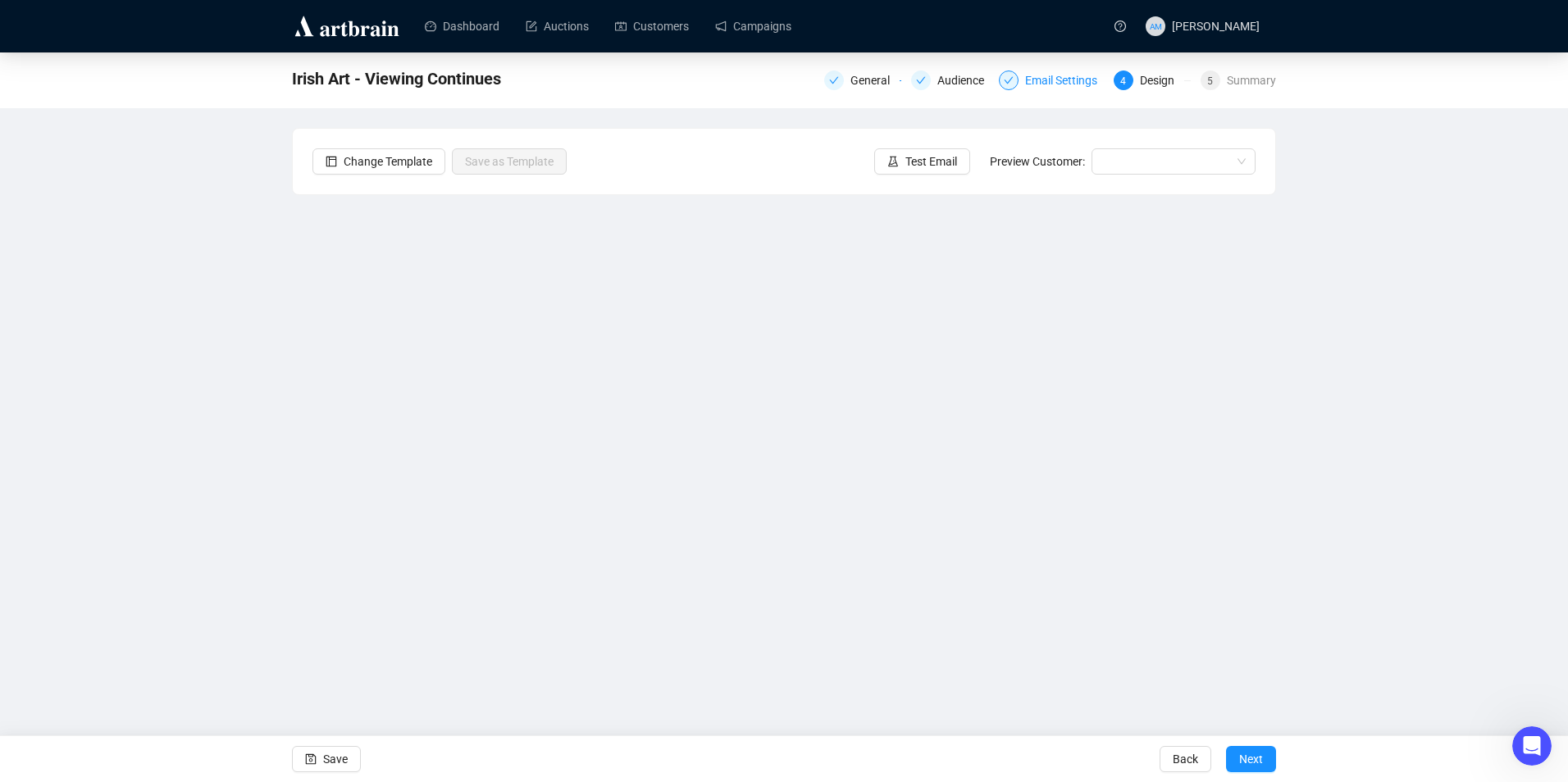
click at [1077, 86] on div "Email Settings" at bounding box center [1065, 80] width 82 height 19
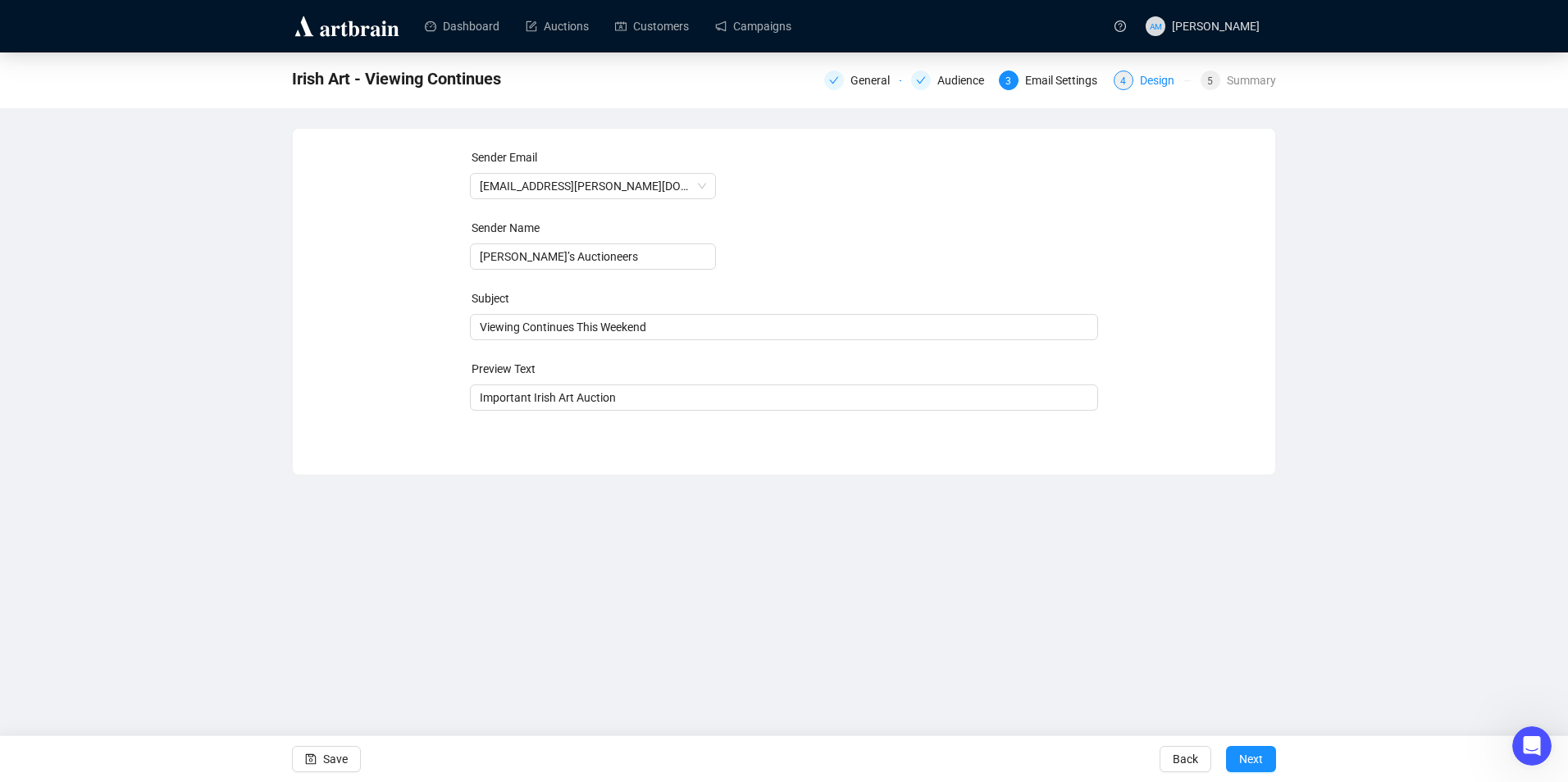
click at [1161, 80] on div "Design" at bounding box center [1161, 80] width 44 height 19
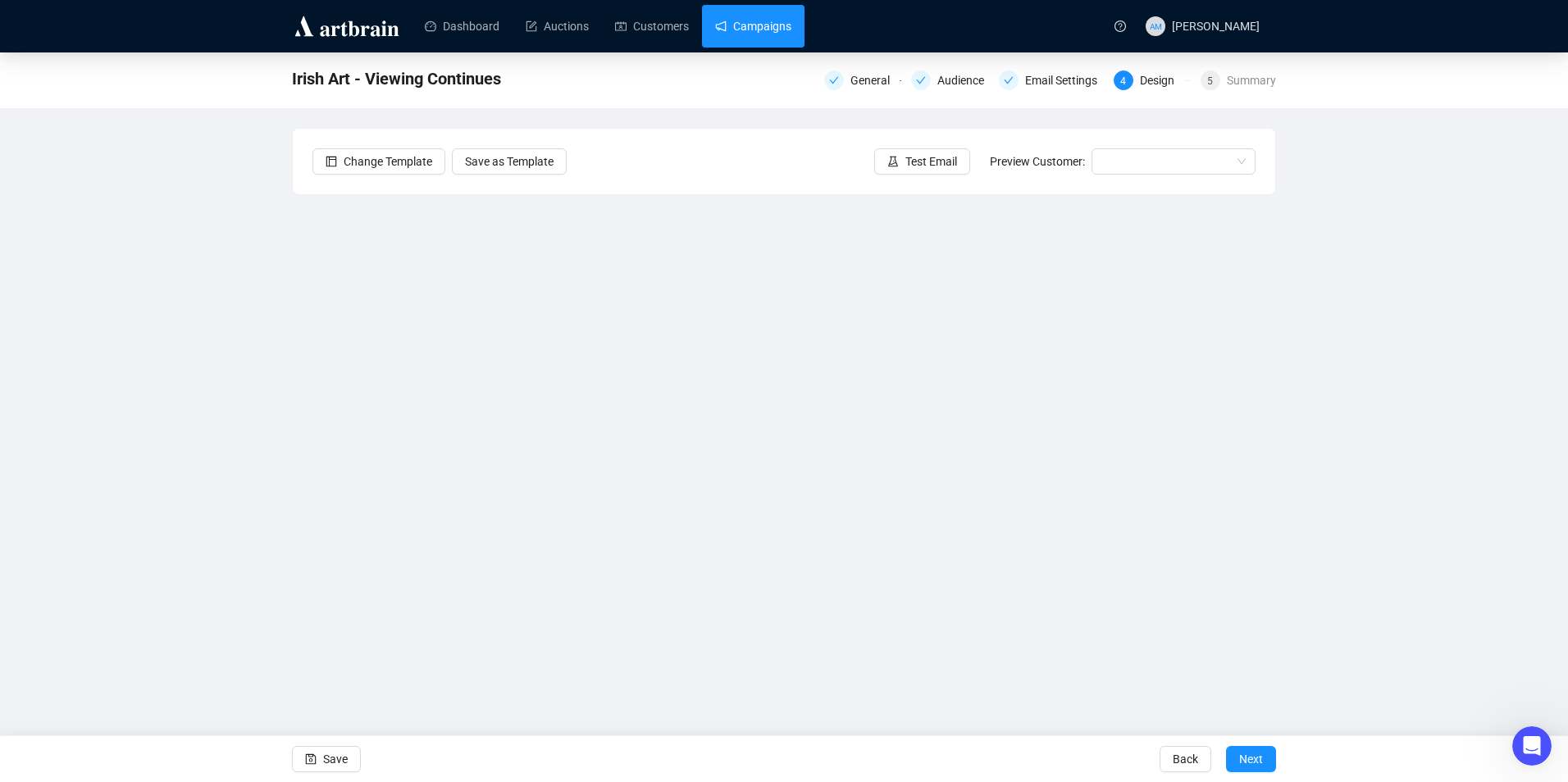
click at [767, 27] on link "Campaigns" at bounding box center [753, 27] width 76 height 42
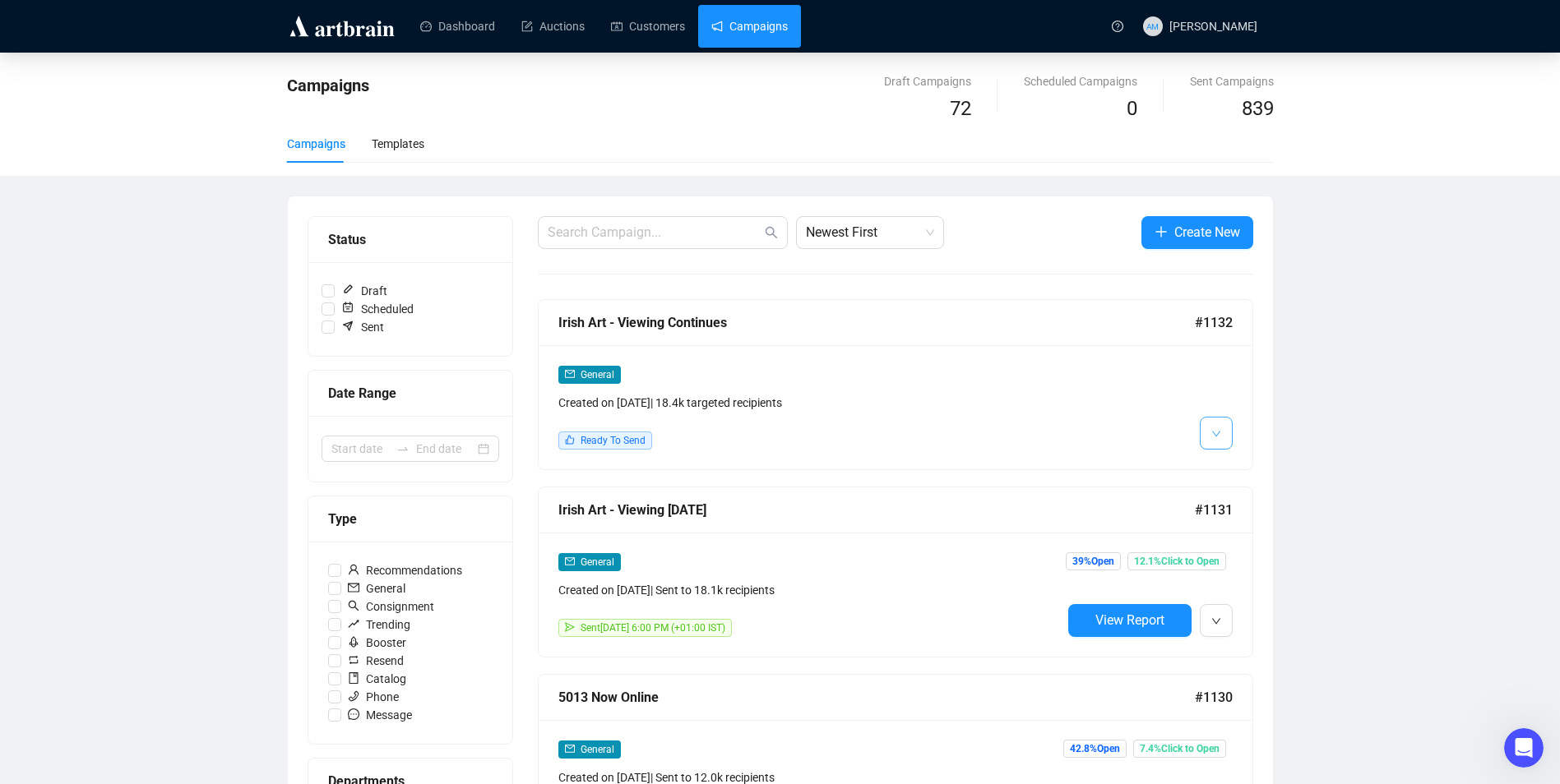
click at [1217, 438] on icon "down" at bounding box center [1215, 433] width 10 height 10
click at [1246, 468] on span "Edit" at bounding box center [1242, 468] width 20 height 13
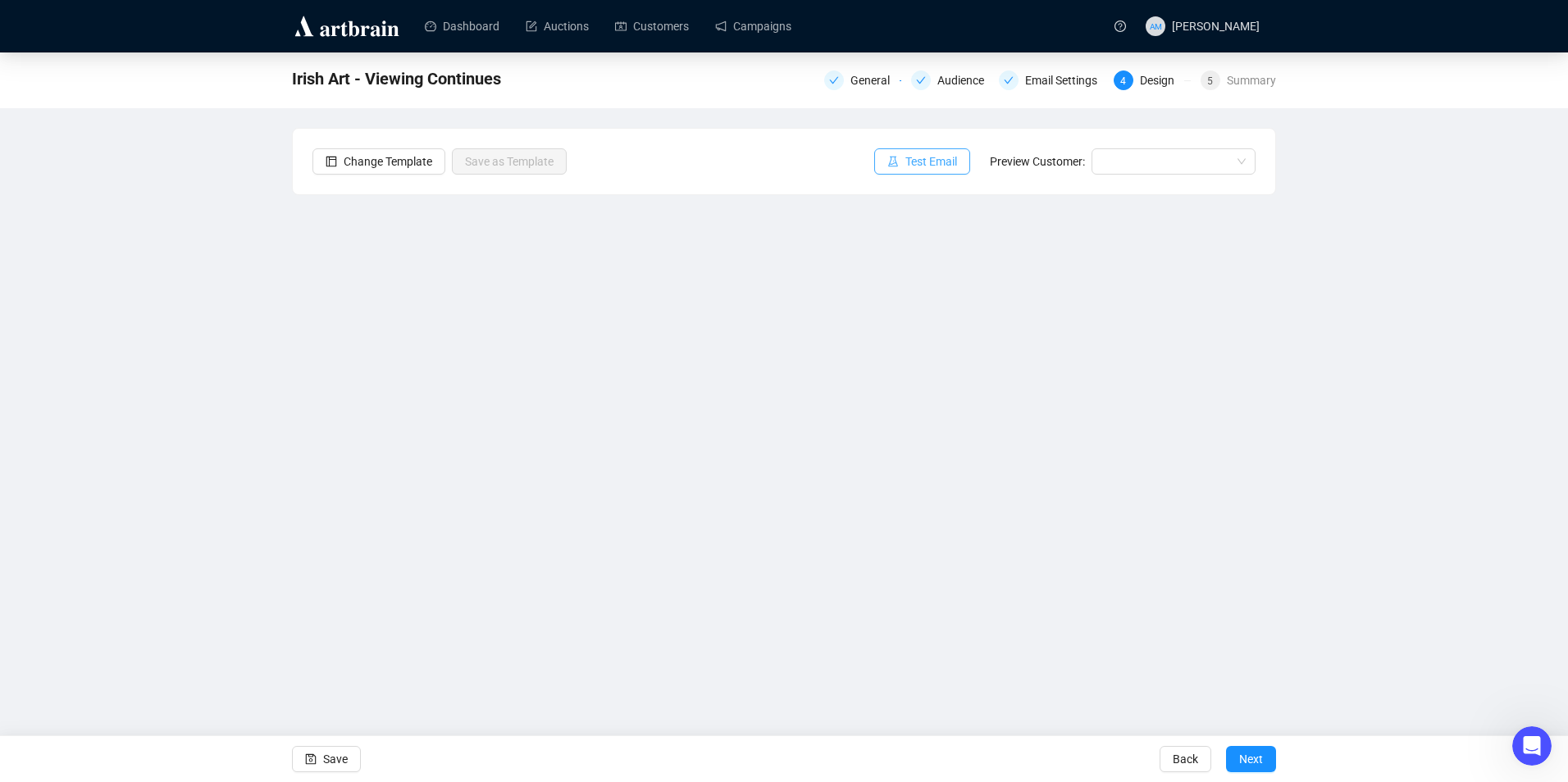
click at [932, 153] on span "Test Email" at bounding box center [931, 162] width 51 height 18
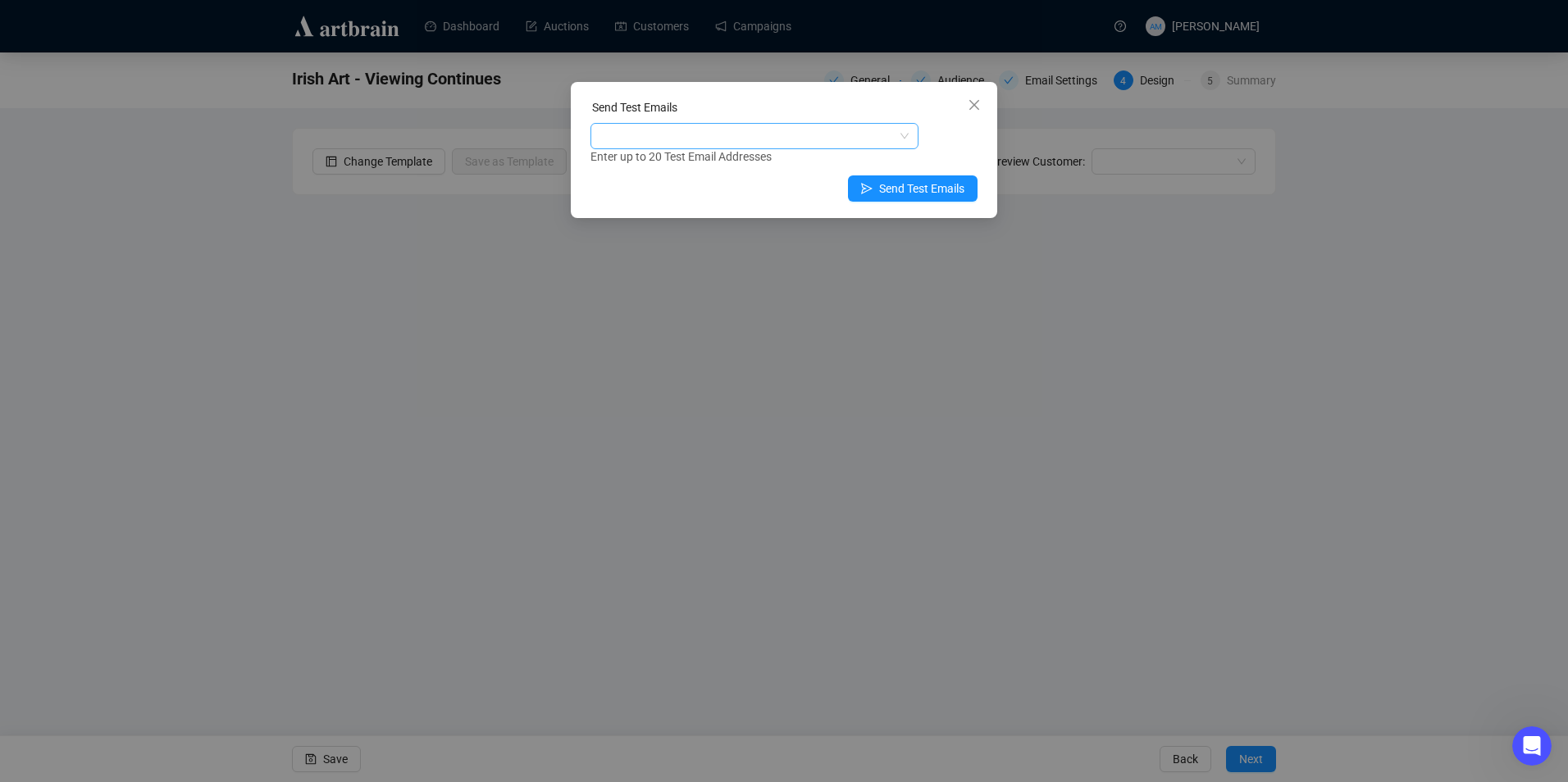
click at [742, 136] on div at bounding box center [746, 136] width 304 height 23
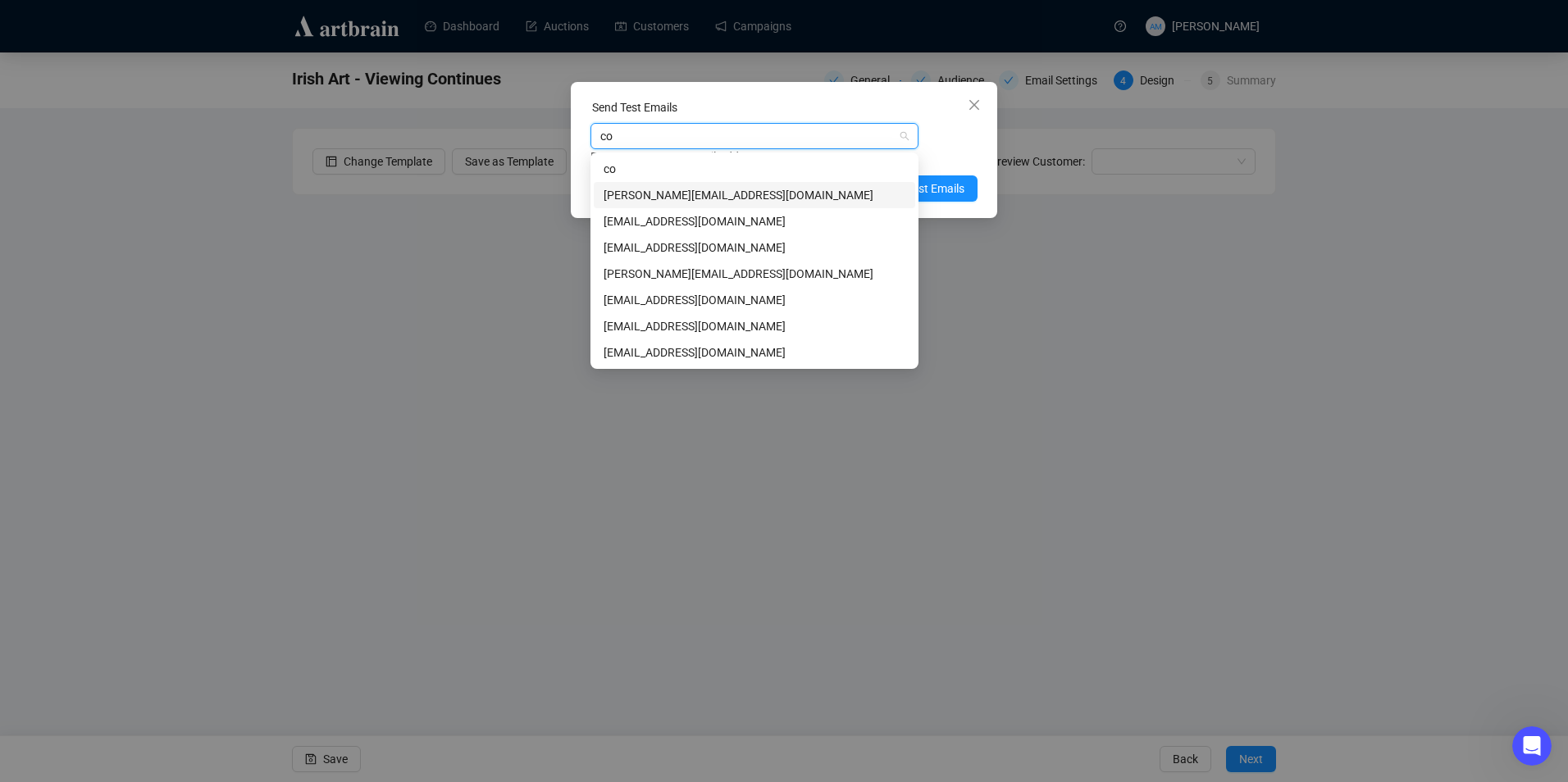
type input "con"
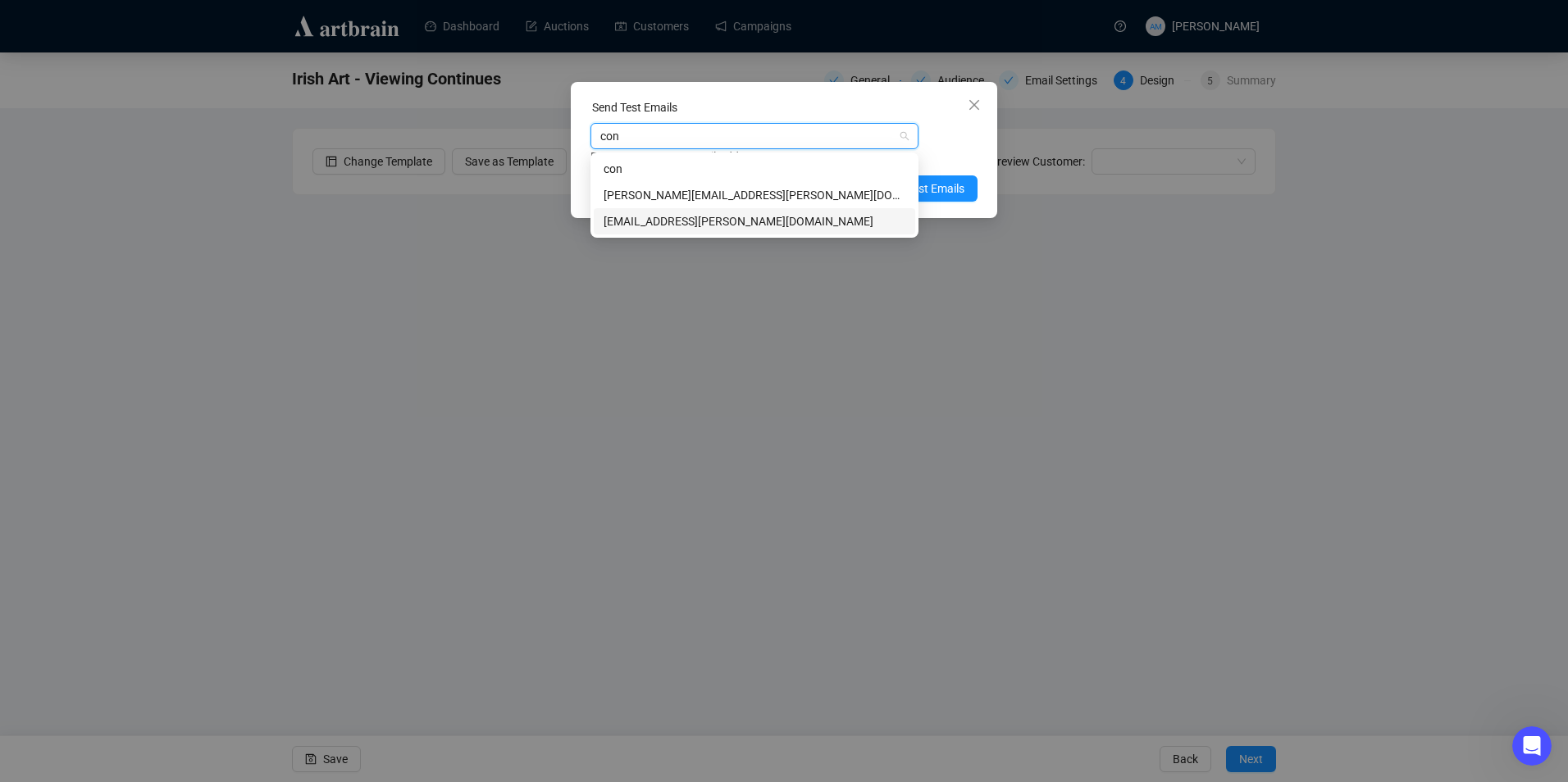
click at [680, 217] on div "[EMAIL_ADDRESS][PERSON_NAME][DOMAIN_NAME]" at bounding box center [754, 221] width 301 height 18
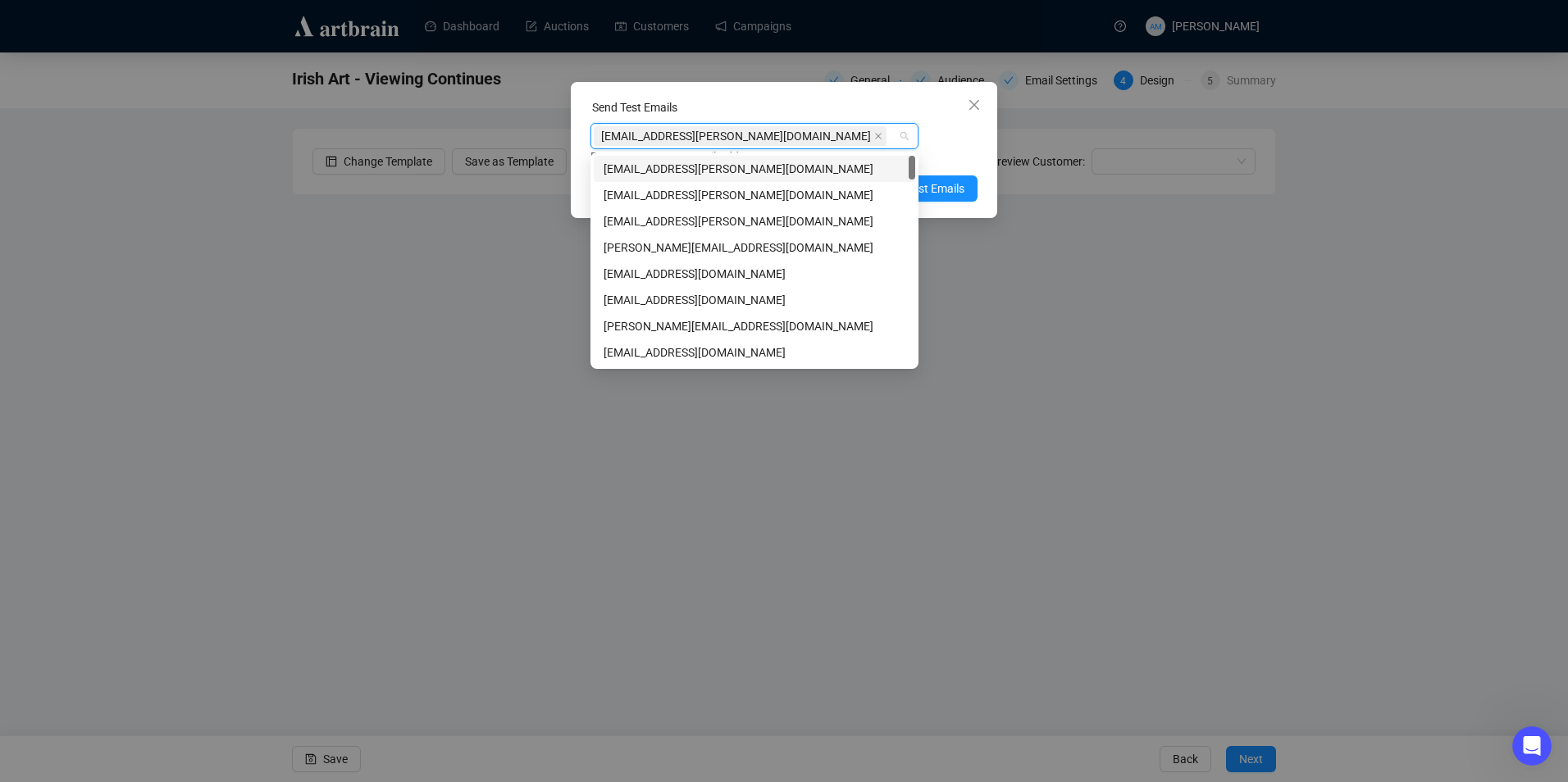
click at [955, 149] on div "Enter up to 20 Test Email Addresses" at bounding box center [784, 156] width 387 height 19
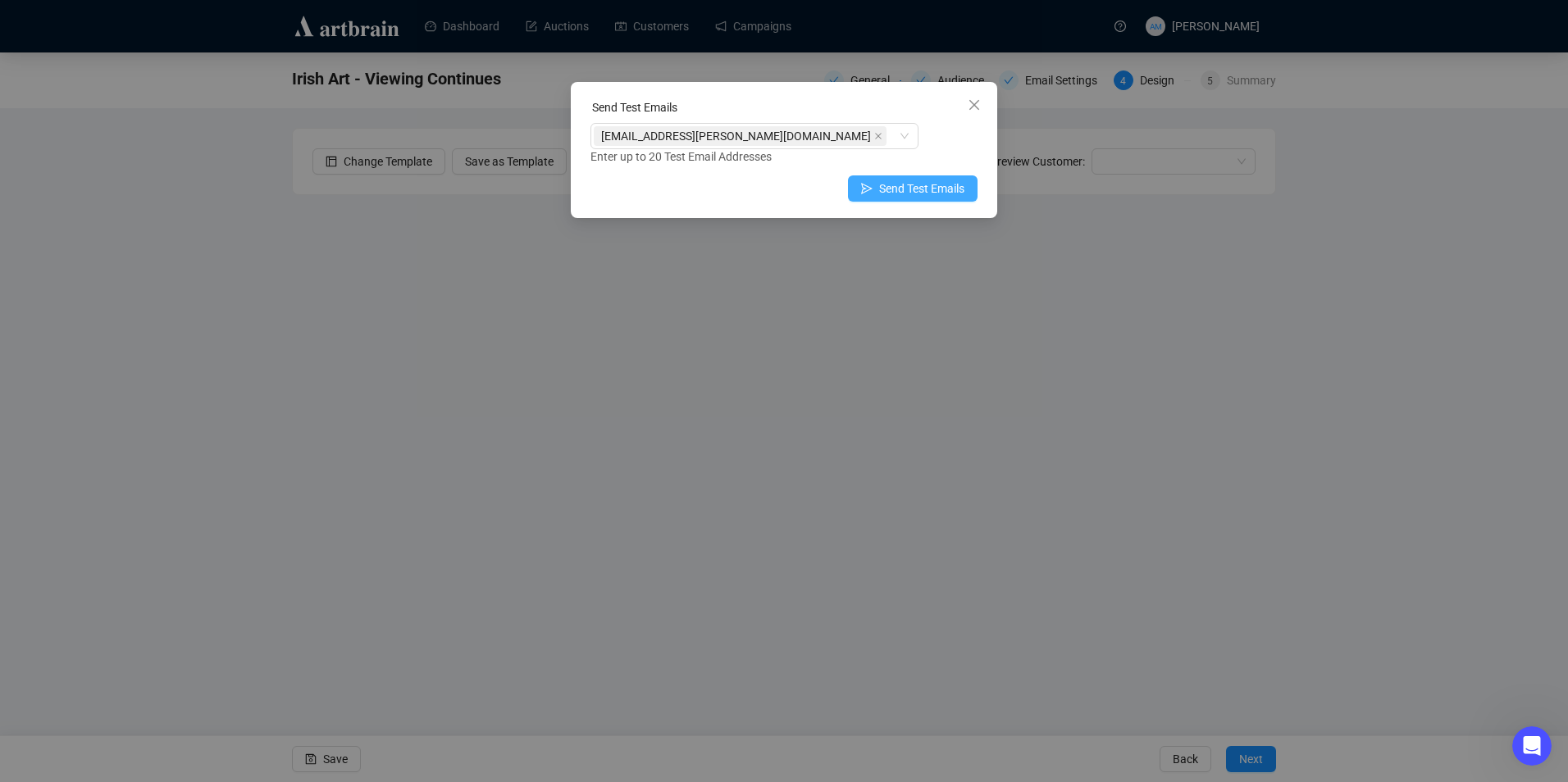
click at [856, 186] on button "Send Test Emails" at bounding box center [912, 189] width 130 height 27
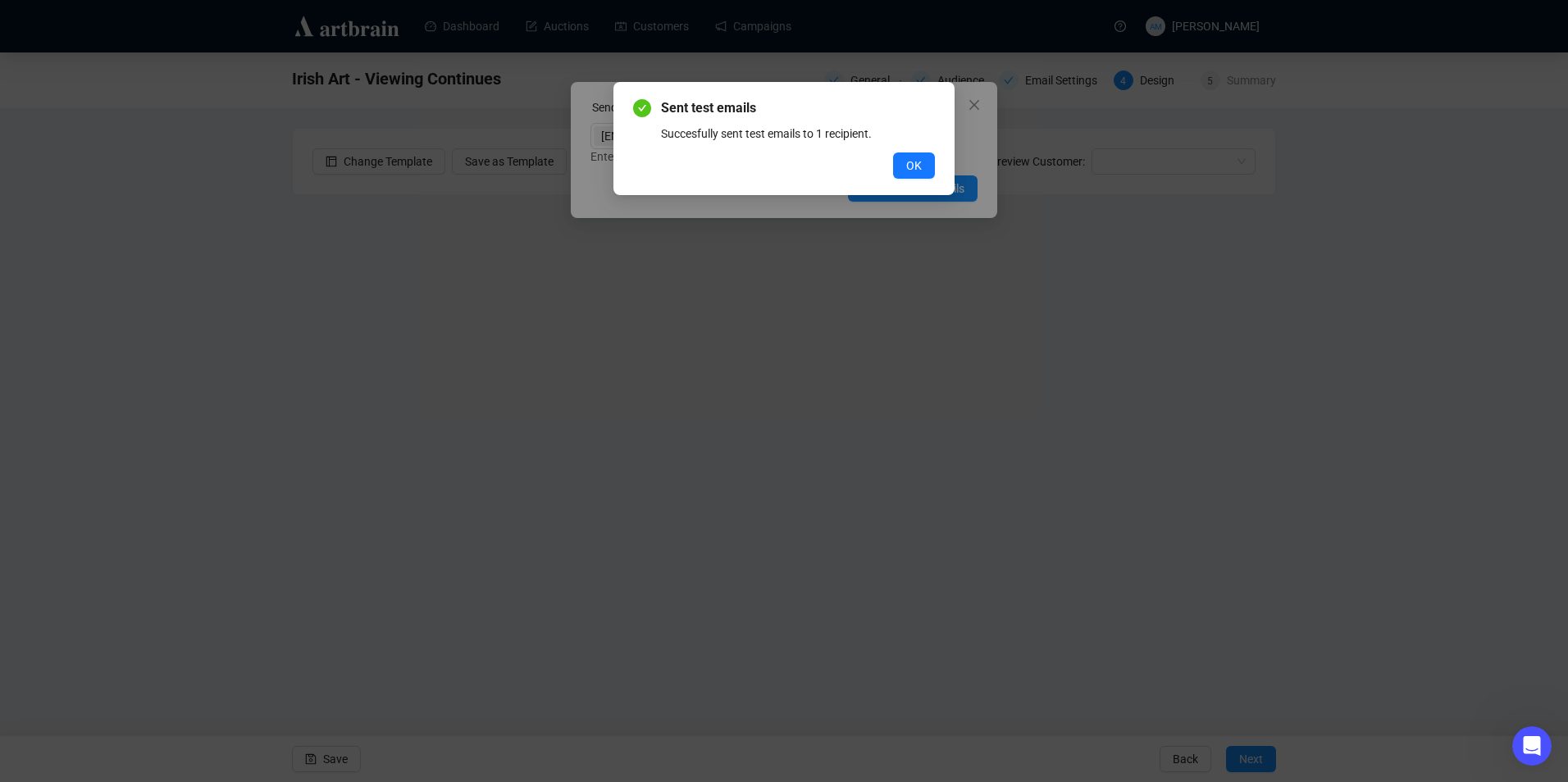
click at [926, 150] on div "Sent test emails Succesfully sent test emails to 1 recipient. OK" at bounding box center [783, 138] width 301 height 80
click at [919, 158] on span "OK" at bounding box center [914, 165] width 16 height 18
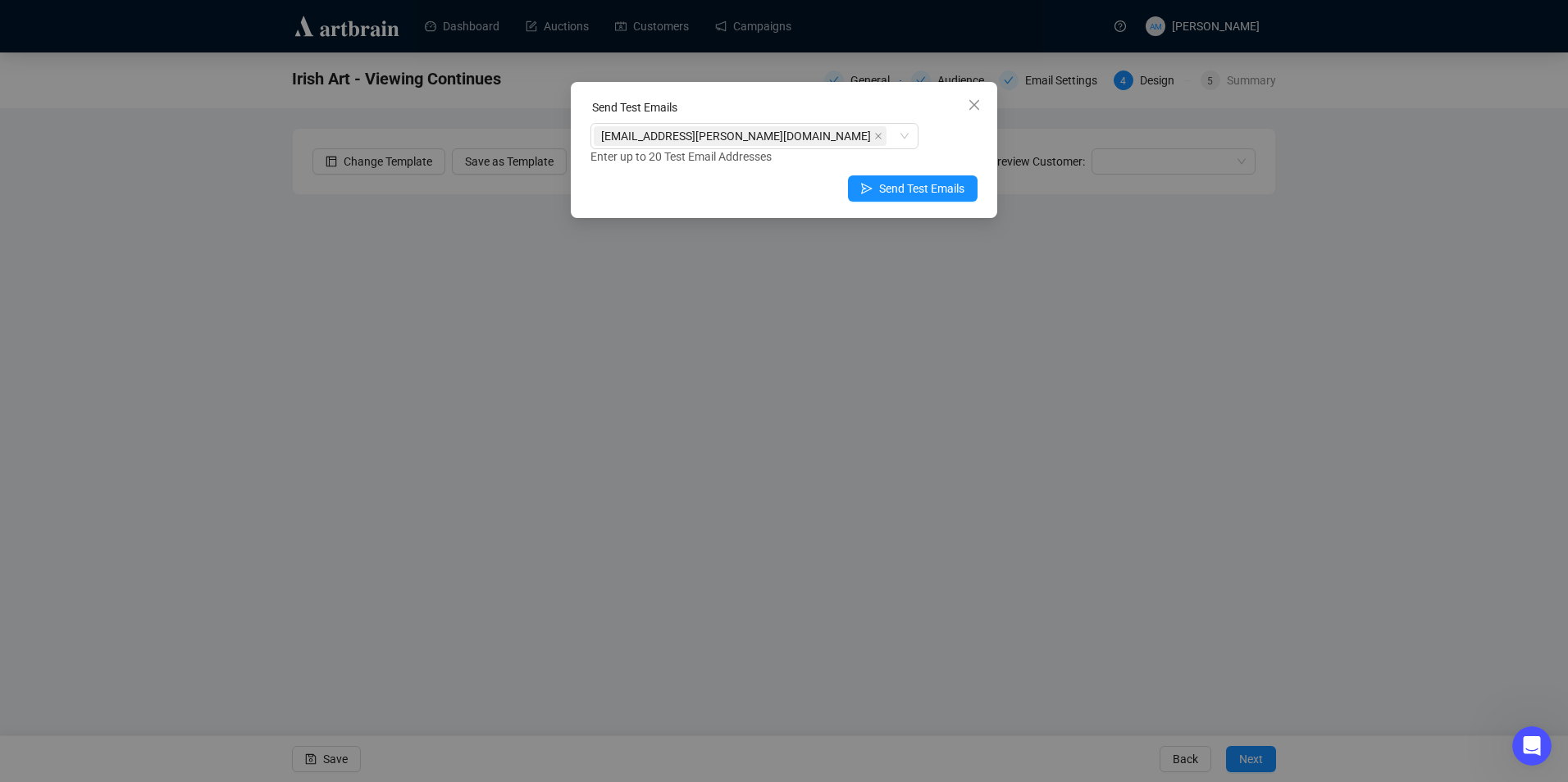
click at [348, 466] on div "Send Test Emails [EMAIL_ADDRESS][PERSON_NAME][DOMAIN_NAME] Enter up to 20 Test …" at bounding box center [784, 391] width 1568 height 782
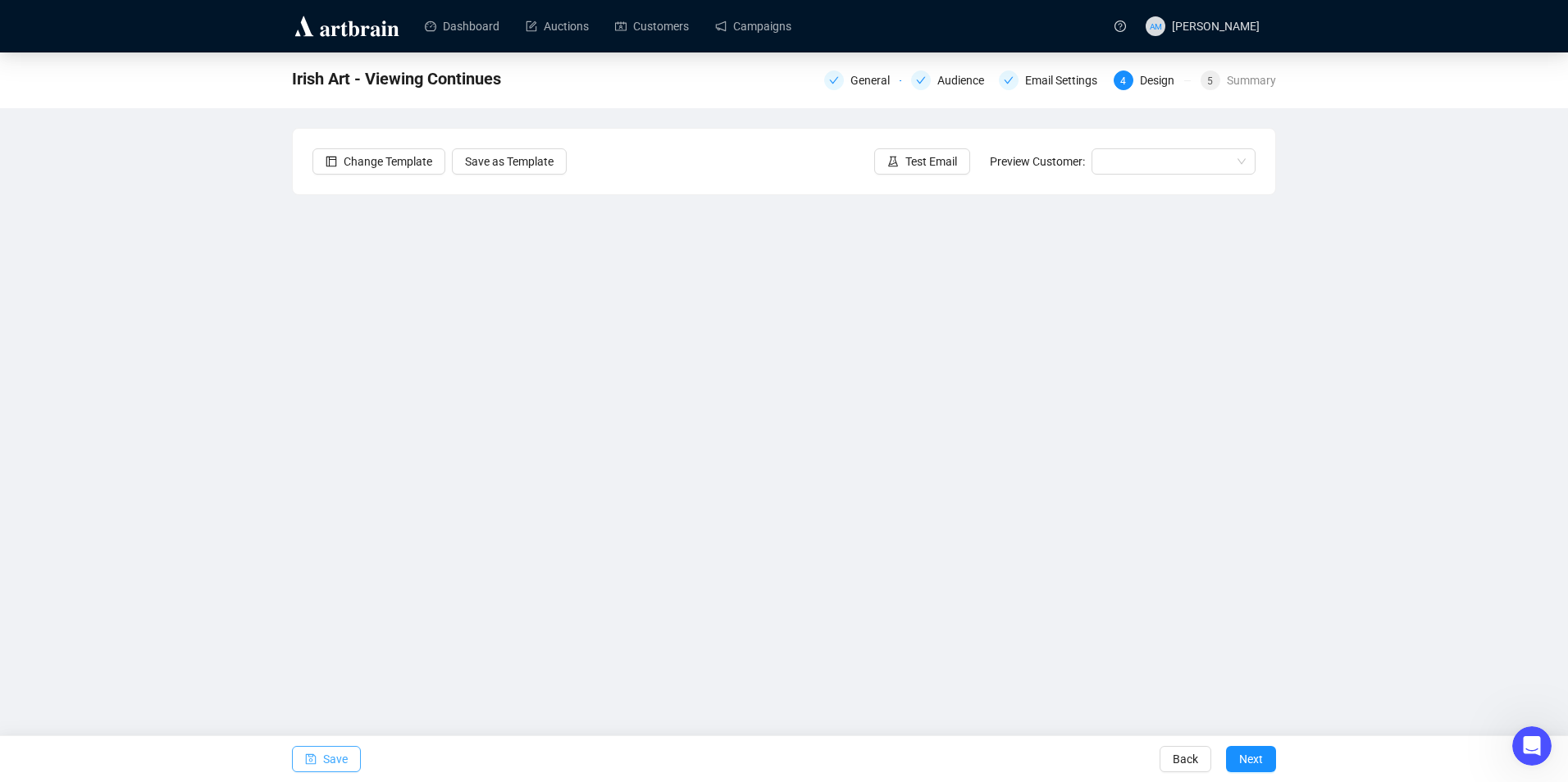
click at [340, 755] on span "Save" at bounding box center [335, 759] width 25 height 46
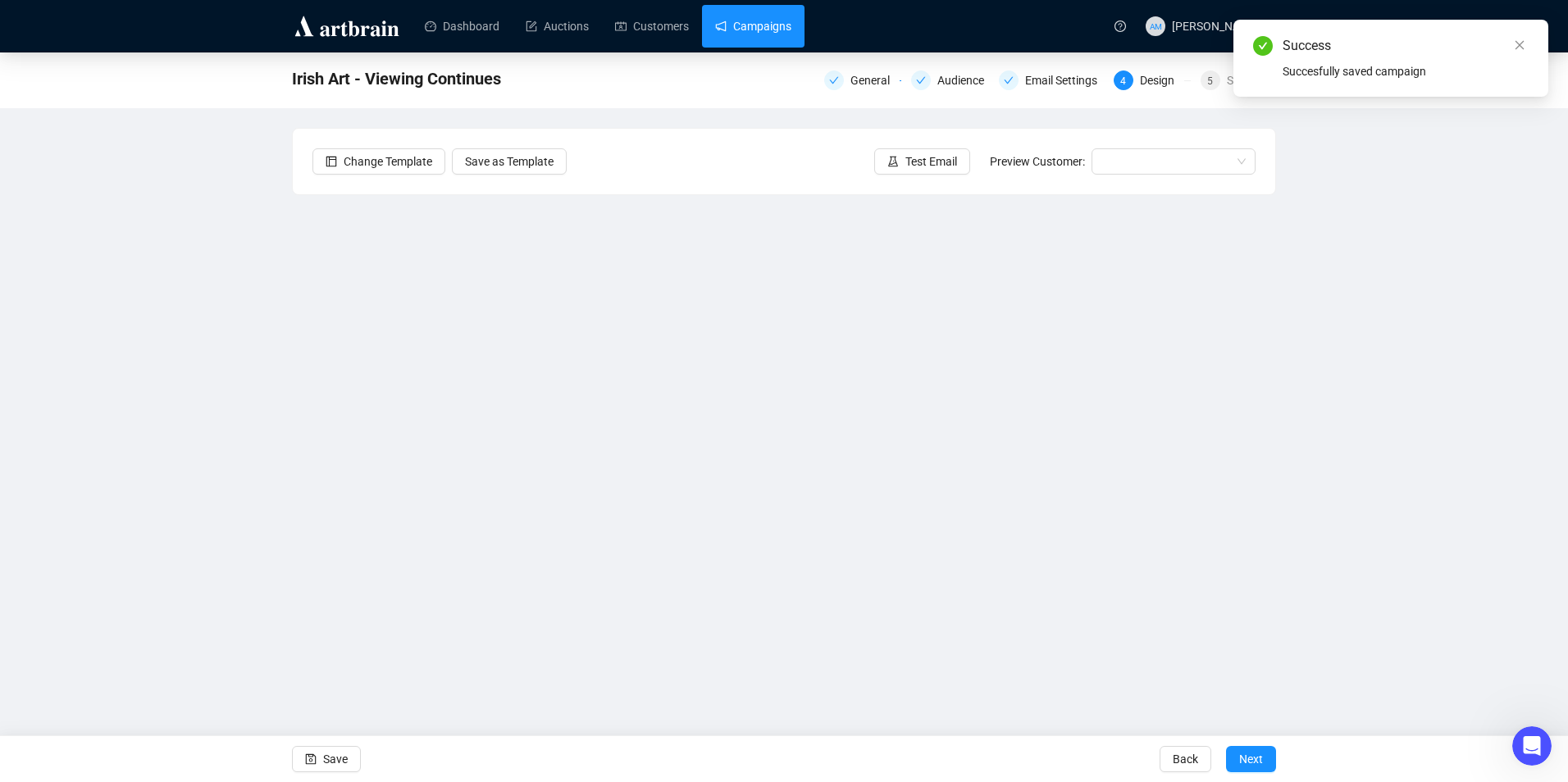
click at [742, 19] on link "Campaigns" at bounding box center [753, 27] width 76 height 42
